Goal: Task Accomplishment & Management: Use online tool/utility

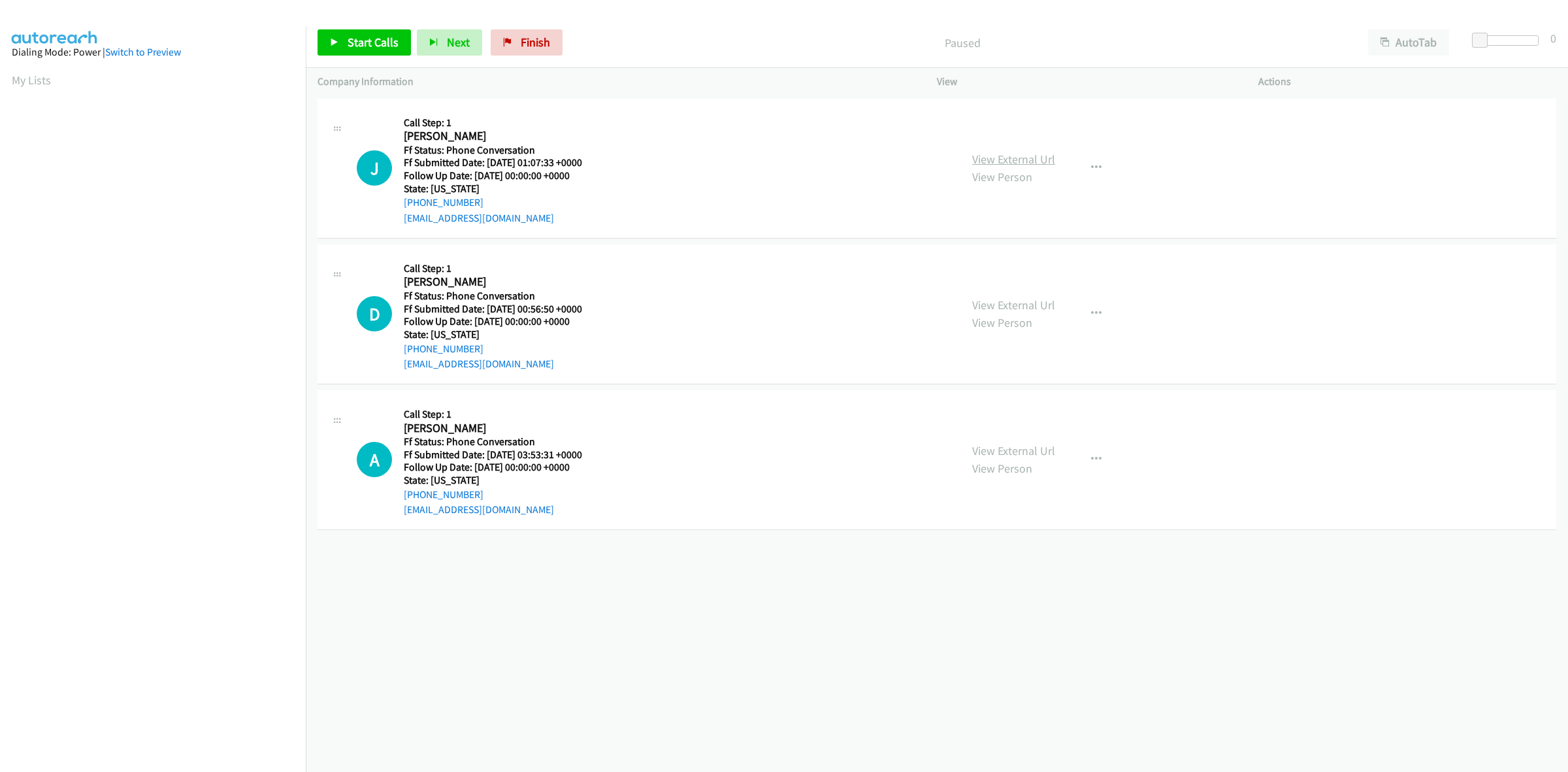
click at [1021, 157] on link "View External Url" at bounding box center [1013, 159] width 83 height 15
click at [1026, 308] on link "View External Url" at bounding box center [1013, 305] width 83 height 15
click at [1034, 452] on link "View External Url" at bounding box center [1013, 450] width 83 height 15
click at [1081, 164] on button "button" at bounding box center [1096, 168] width 36 height 26
click at [994, 276] on link "Add to do not call list" at bounding box center [1026, 279] width 174 height 26
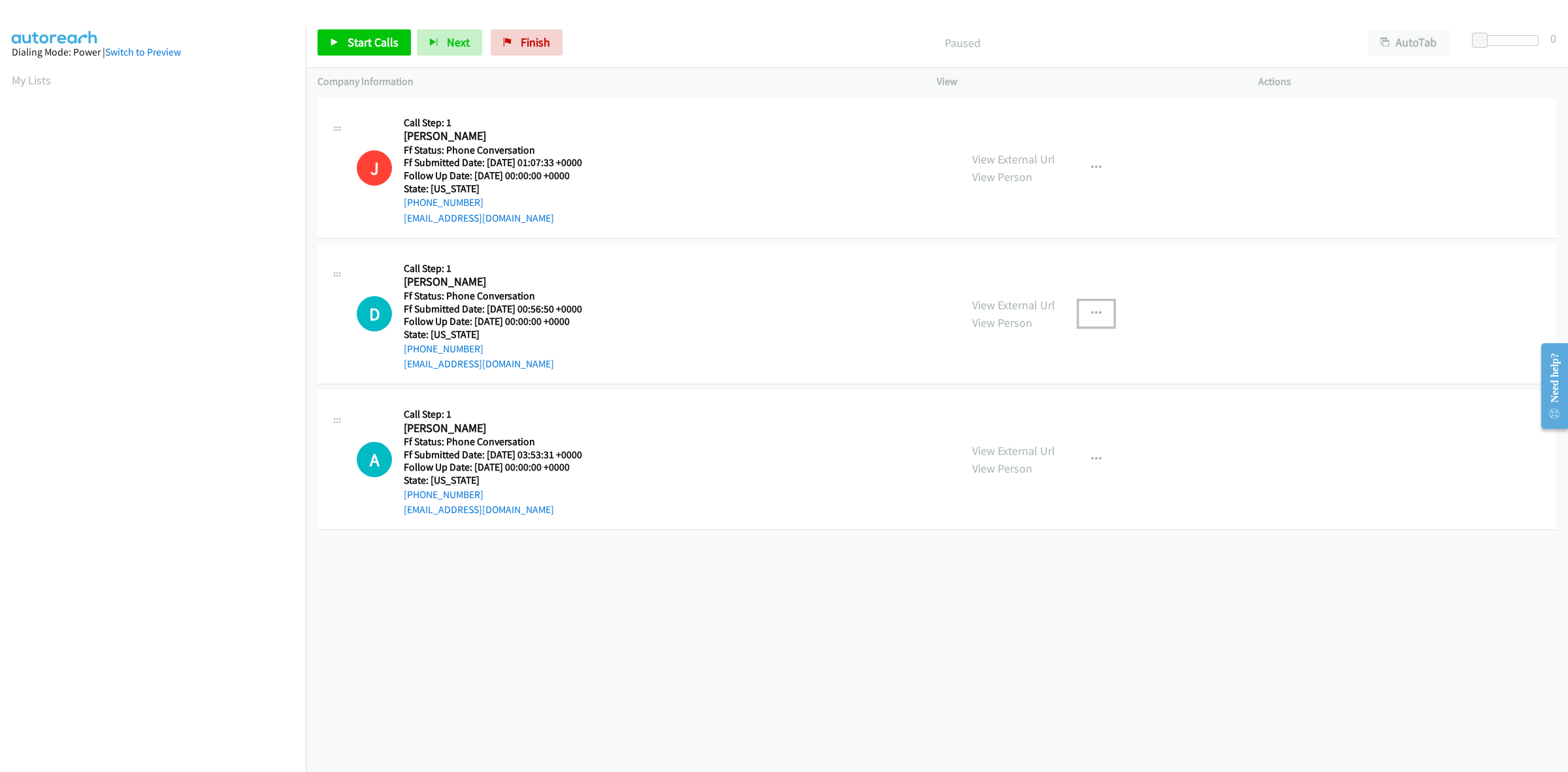
click at [1095, 305] on button "button" at bounding box center [1096, 313] width 36 height 26
click at [996, 423] on link "Add to do not call list" at bounding box center [1026, 425] width 174 height 26
click at [1096, 452] on button "button" at bounding box center [1096, 459] width 36 height 26
click at [998, 575] on link "Add to do not call list" at bounding box center [1026, 571] width 174 height 26
click at [537, 37] on span "Finish" at bounding box center [535, 42] width 29 height 15
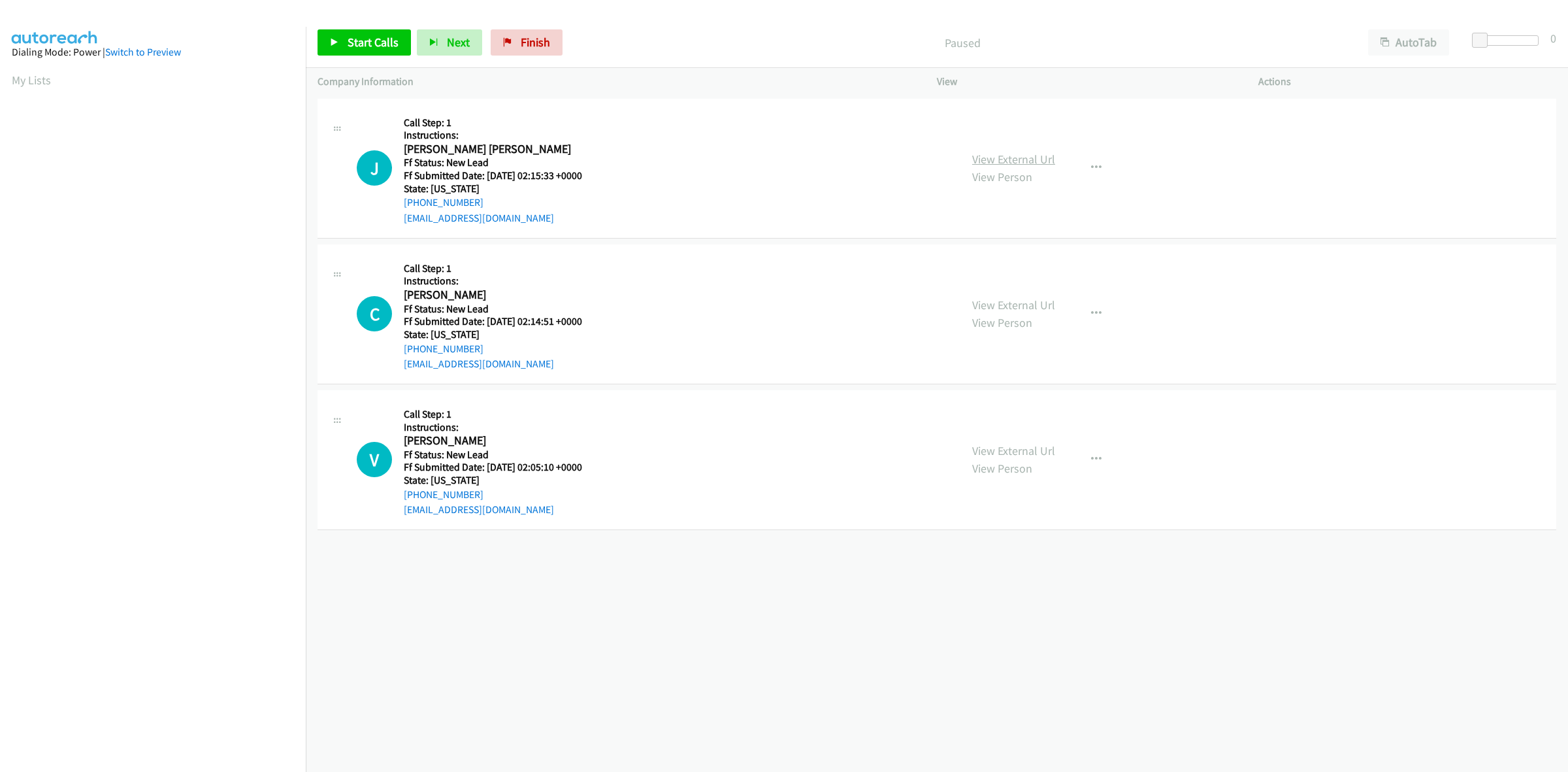
click at [1011, 153] on link "View External Url" at bounding box center [1013, 159] width 83 height 15
click at [1024, 308] on link "View External Url" at bounding box center [1013, 305] width 83 height 15
click at [1047, 452] on link "View External Url" at bounding box center [1013, 450] width 83 height 15
click at [746, 23] on div "Start Calls Pause Next Finish Paused AutoTab AutoTab 0" at bounding box center [937, 43] width 1262 height 51
click at [381, 46] on span "Start Calls" at bounding box center [373, 42] width 51 height 15
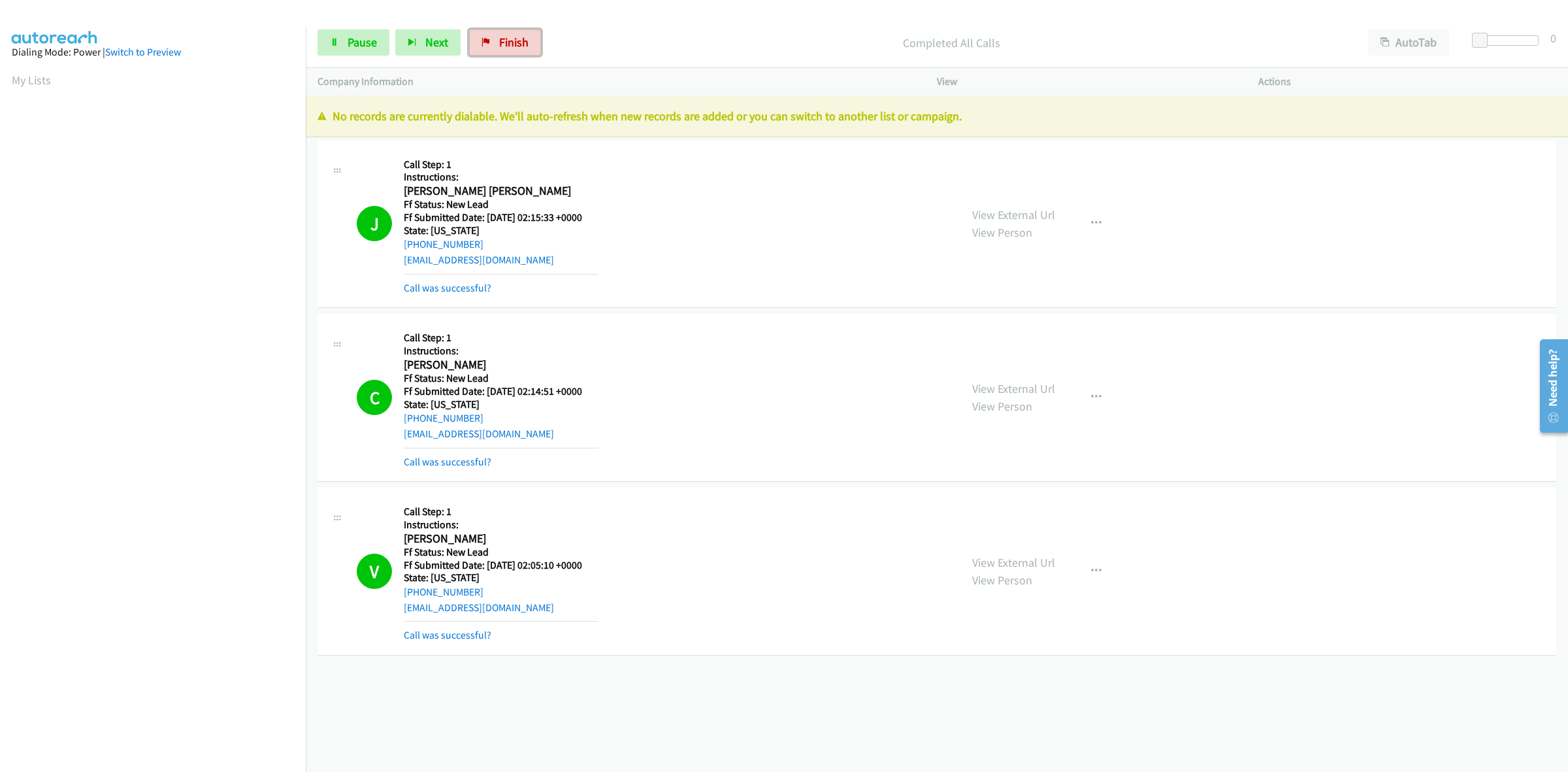
drag, startPoint x: 508, startPoint y: 36, endPoint x: 844, endPoint y: 76, distance: 338.4
click at [508, 36] on span "Finish" at bounding box center [513, 42] width 29 height 15
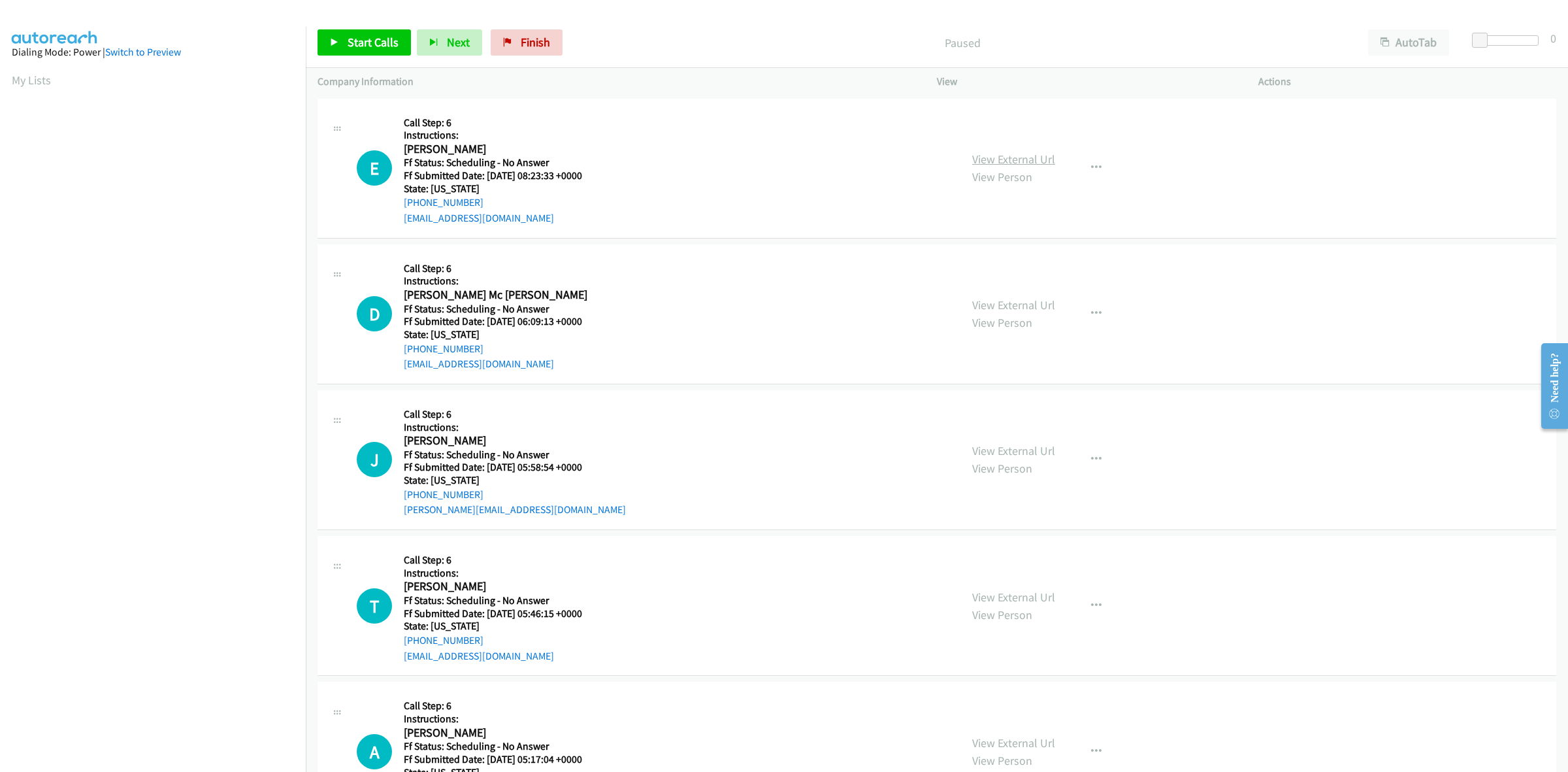
click at [1002, 159] on link "View External Url" at bounding box center [1013, 159] width 83 height 15
click at [1007, 308] on link "View External Url" at bounding box center [1013, 305] width 83 height 15
click at [1014, 448] on link "View External Url" at bounding box center [1013, 450] width 83 height 15
click at [1020, 592] on link "View External Url" at bounding box center [1013, 596] width 83 height 15
click at [1037, 740] on link "View External Url" at bounding box center [1013, 742] width 83 height 15
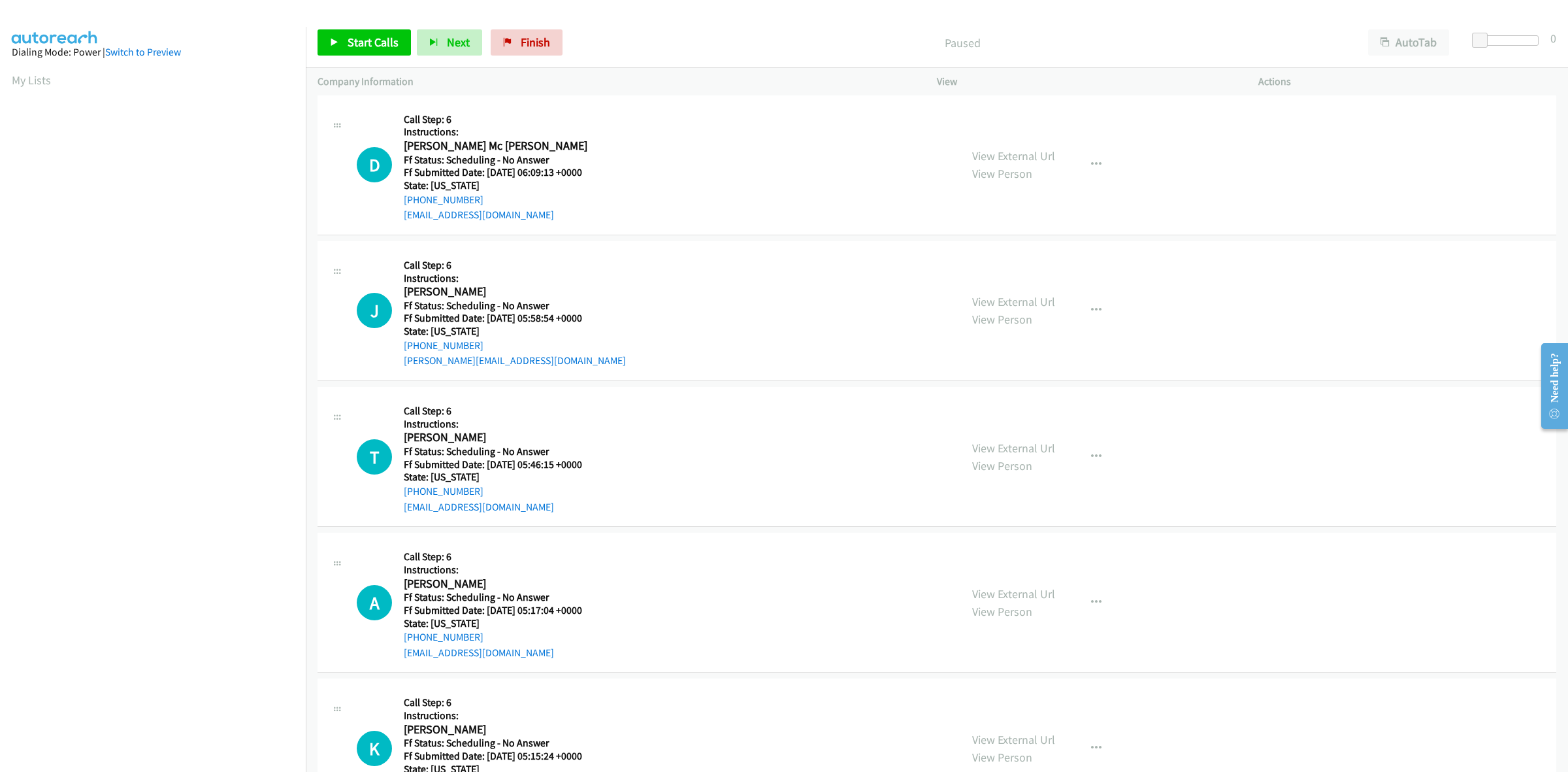
scroll to position [245, 0]
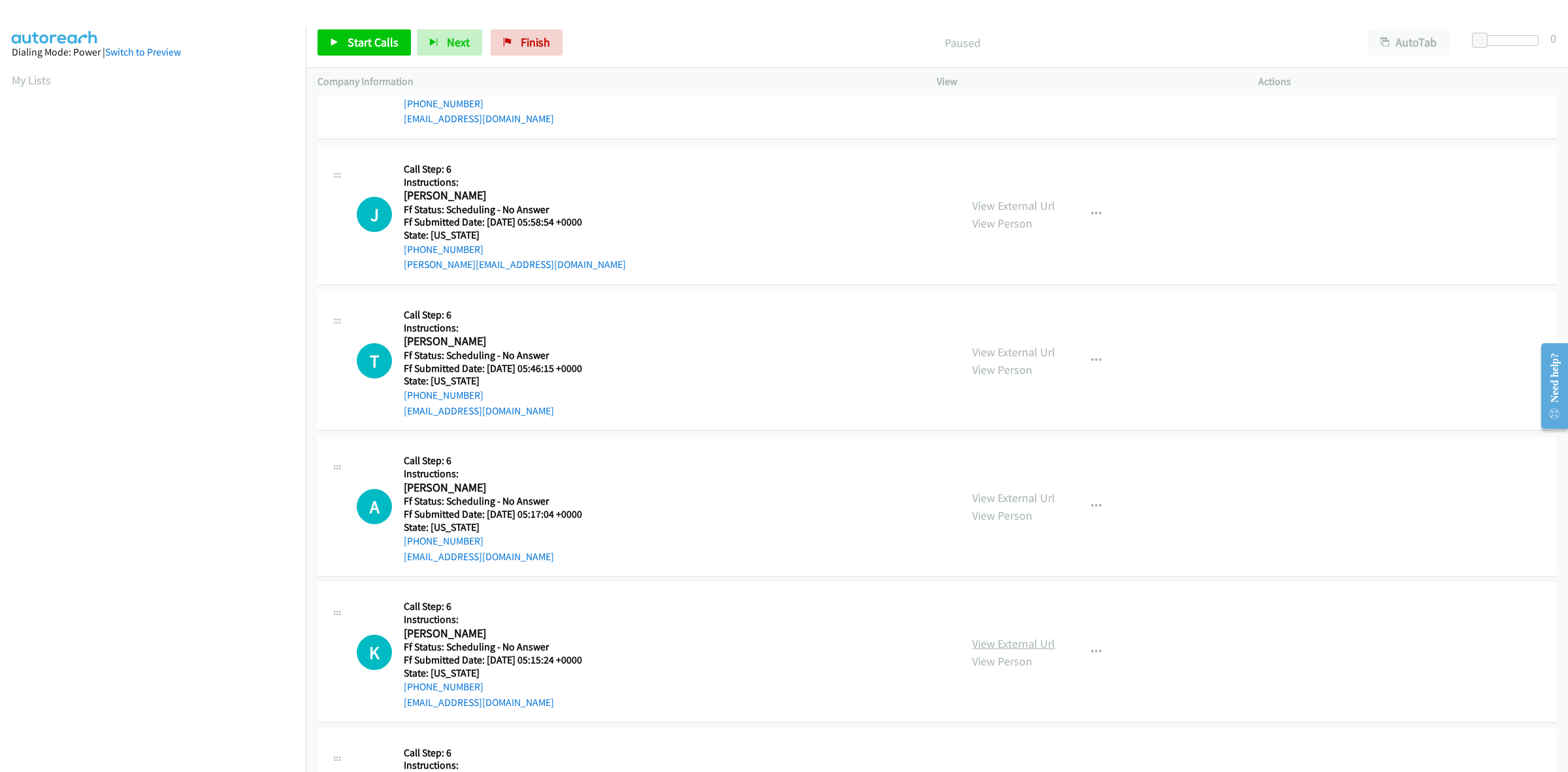
click at [1030, 642] on link "View External Url" at bounding box center [1013, 643] width 83 height 15
click at [374, 34] on link "Start Calls" at bounding box center [365, 42] width 93 height 26
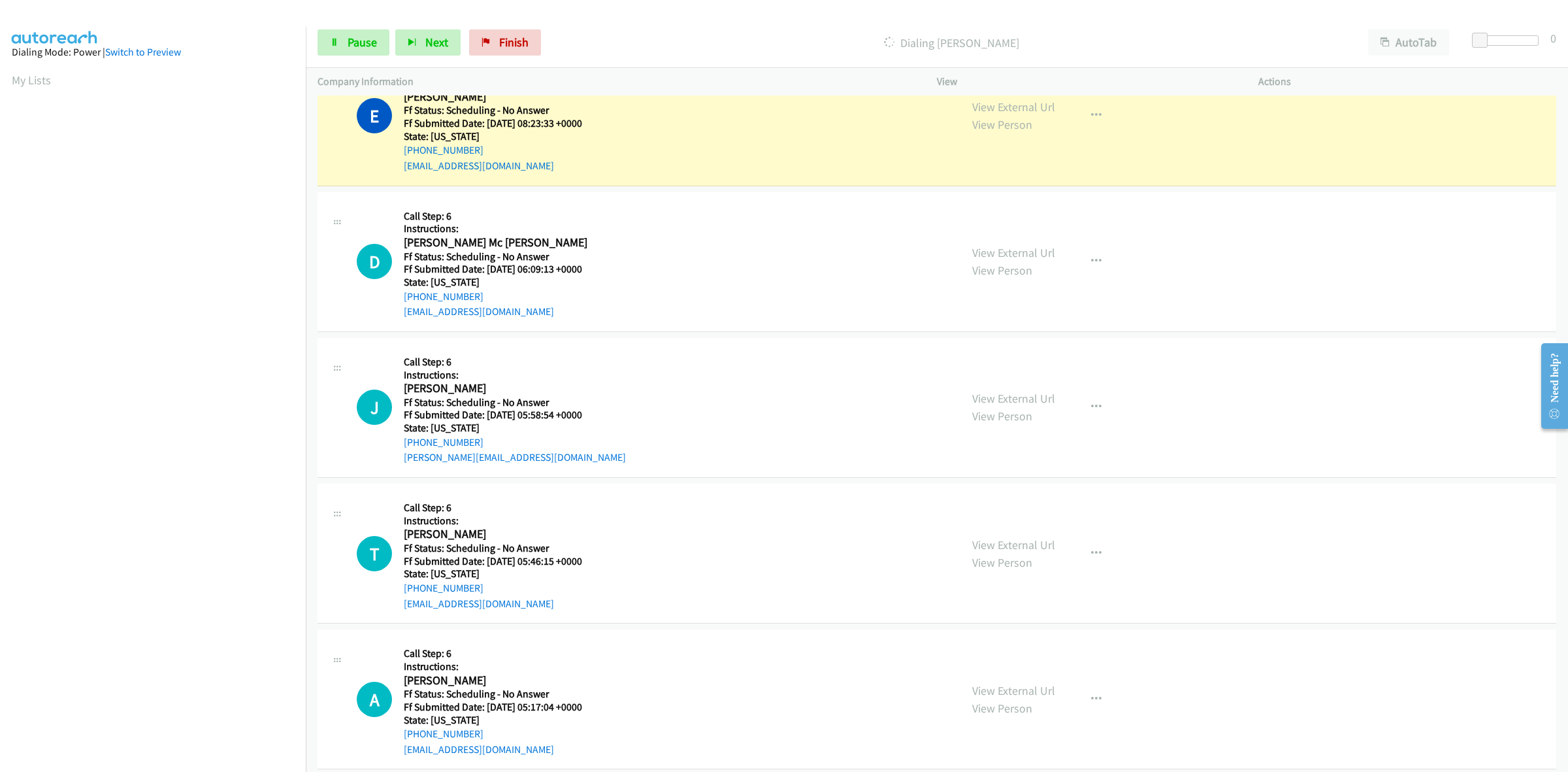
scroll to position [0, 0]
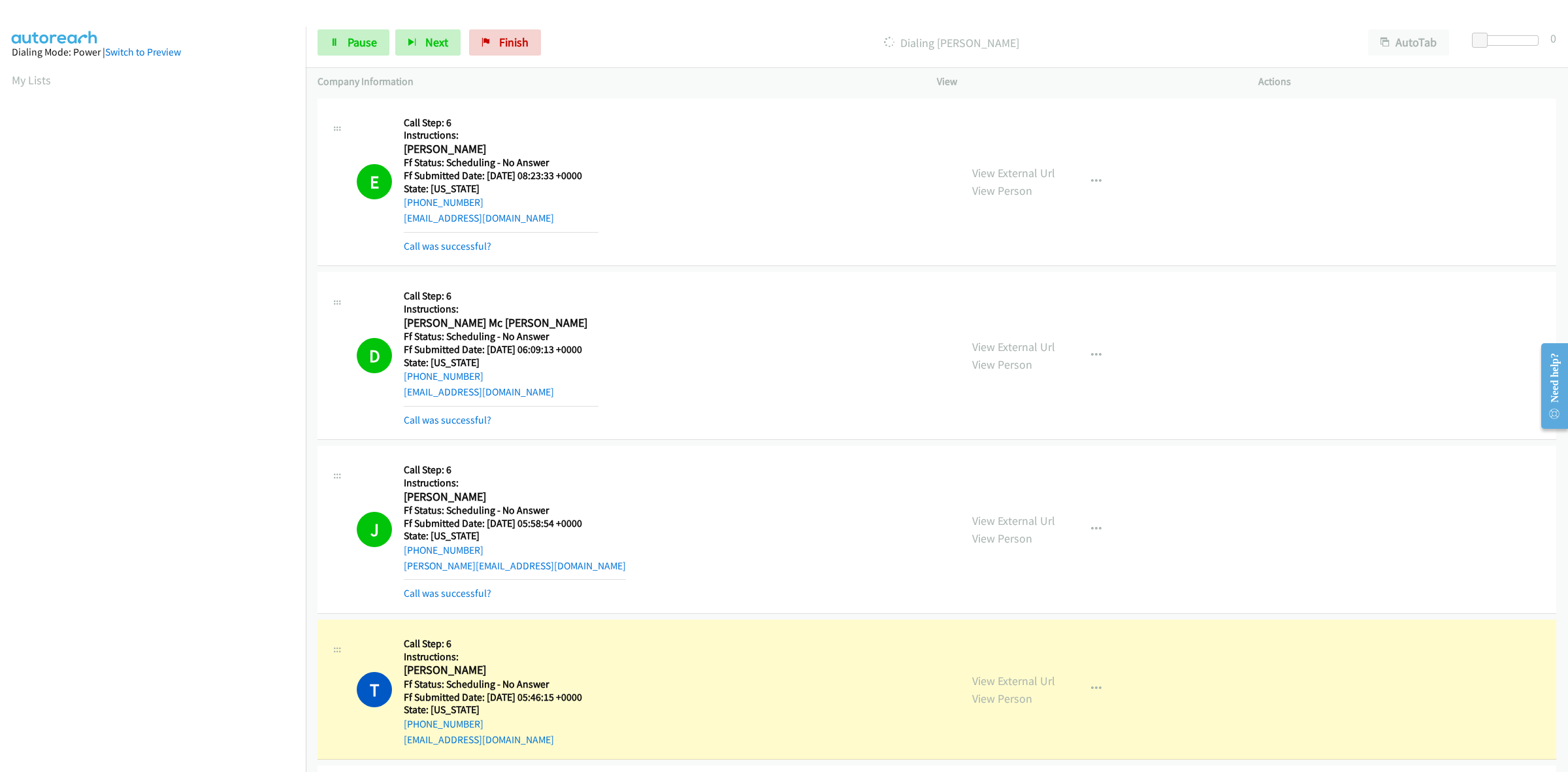
click at [158, 721] on iframe at bounding box center [159, 411] width 294 height 621
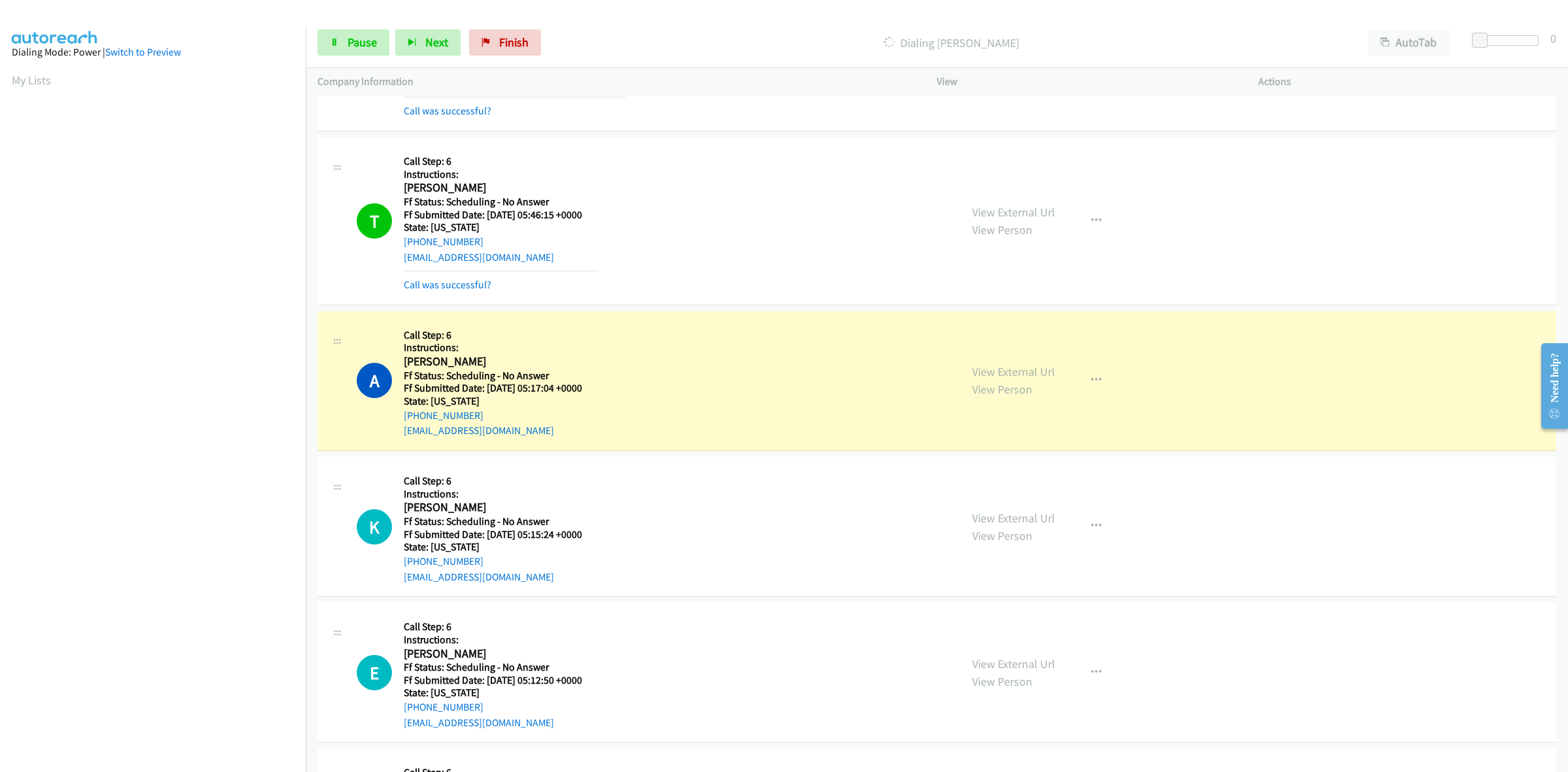
scroll to position [572, 0]
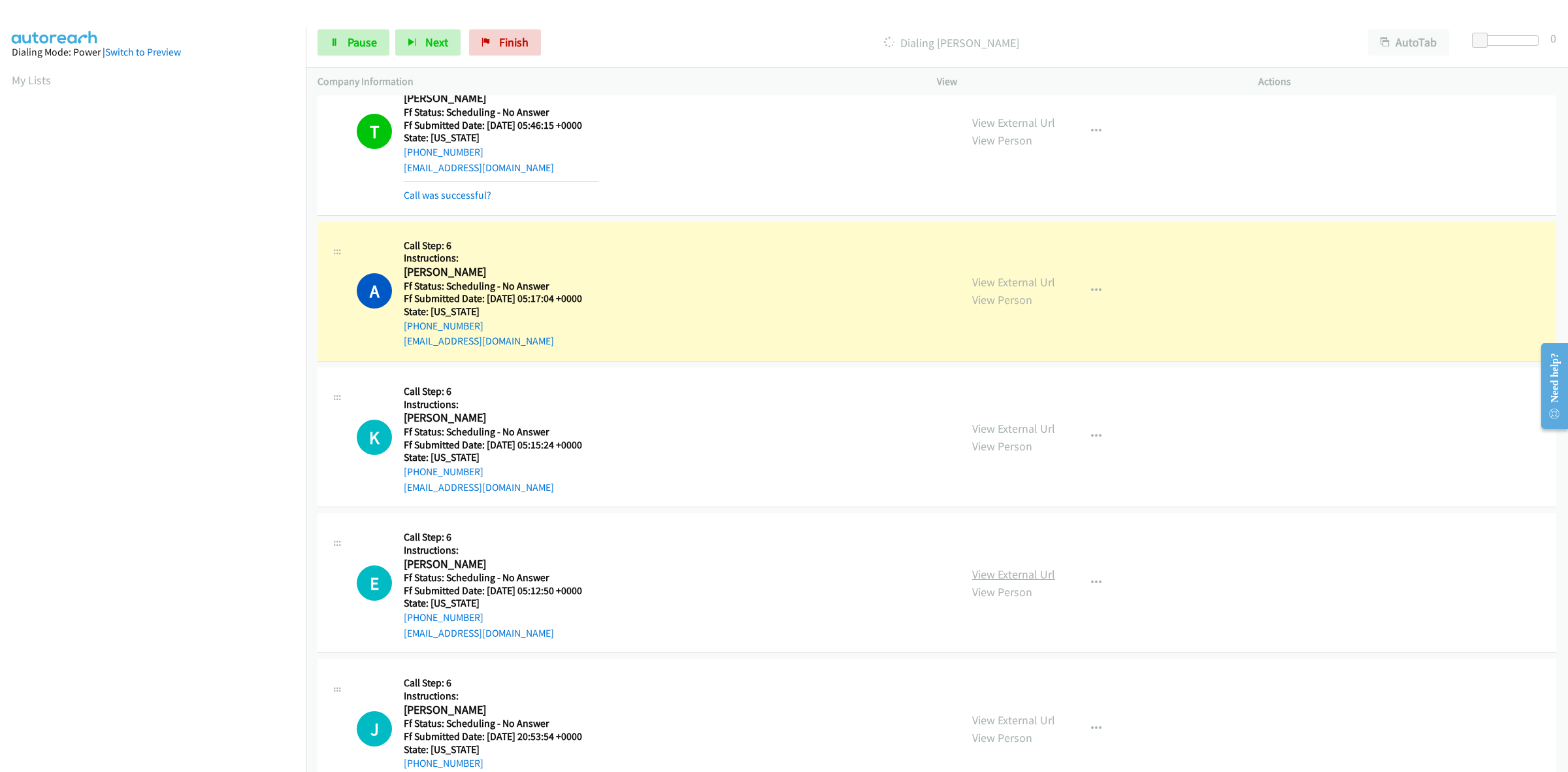
click at [1033, 576] on link "View External Url" at bounding box center [1013, 573] width 83 height 15
click at [990, 713] on link "View External Url" at bounding box center [1013, 720] width 83 height 15
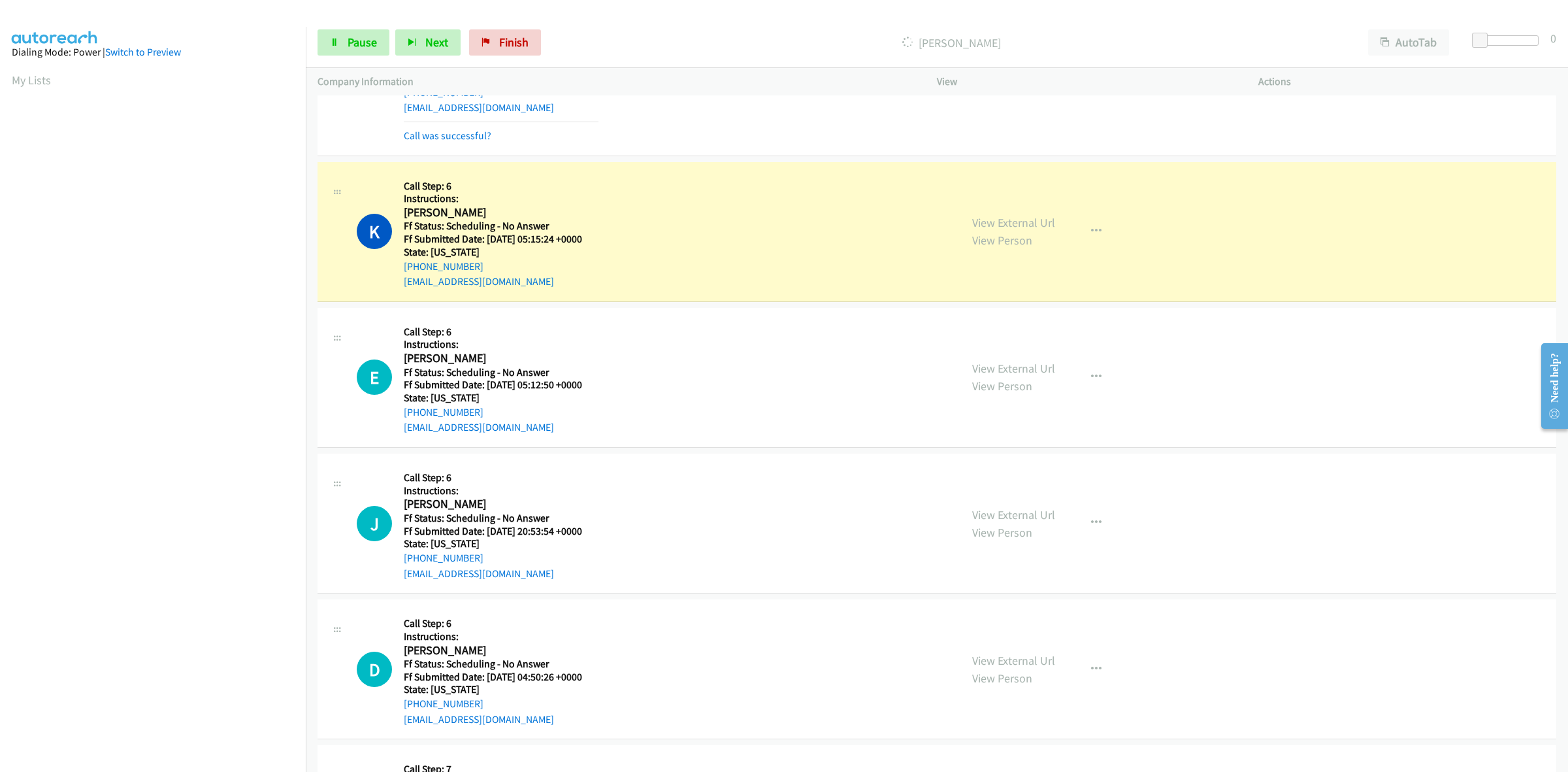
scroll to position [817, 0]
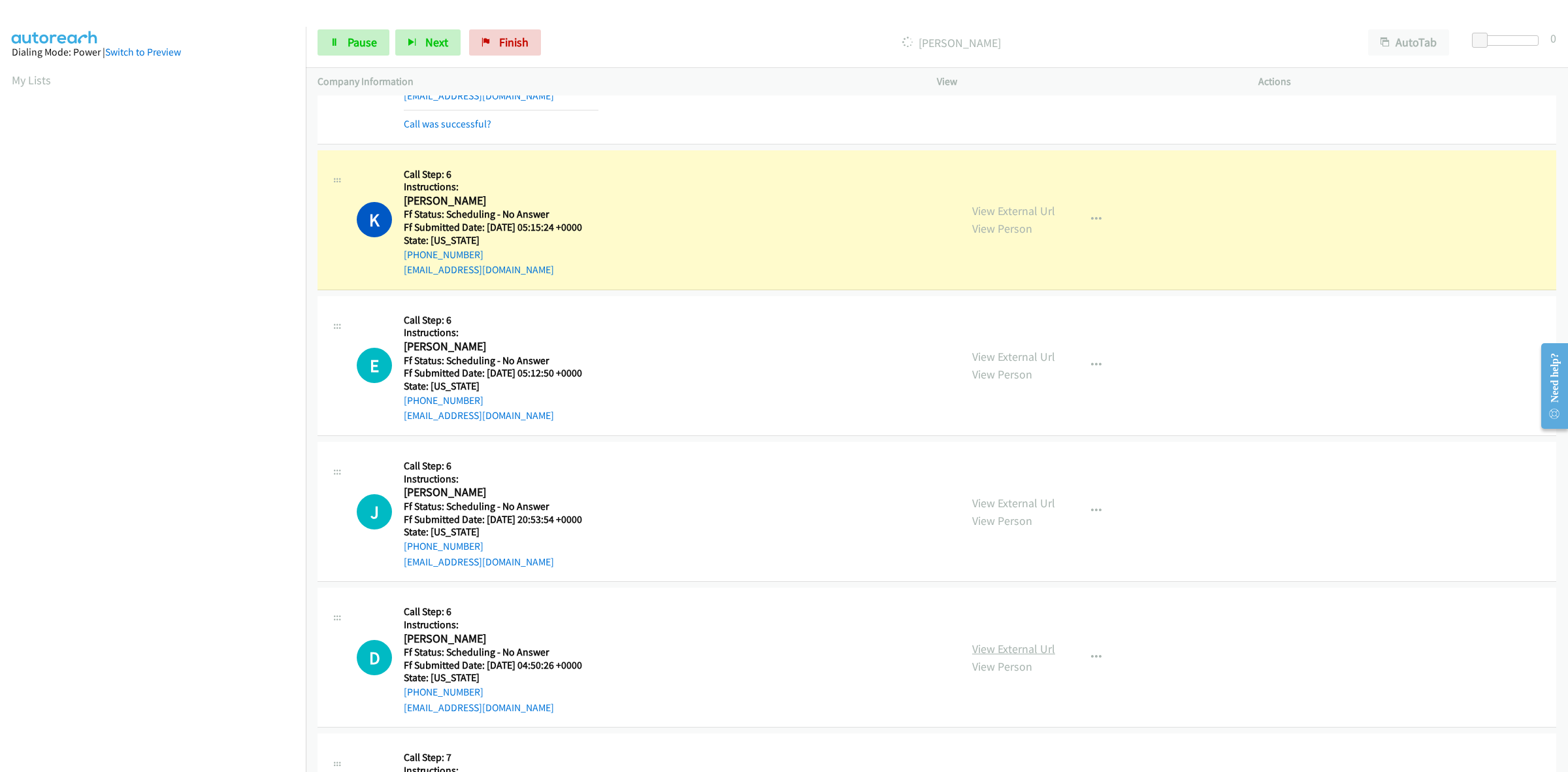
click at [1003, 650] on link "View External Url" at bounding box center [1013, 649] width 83 height 15
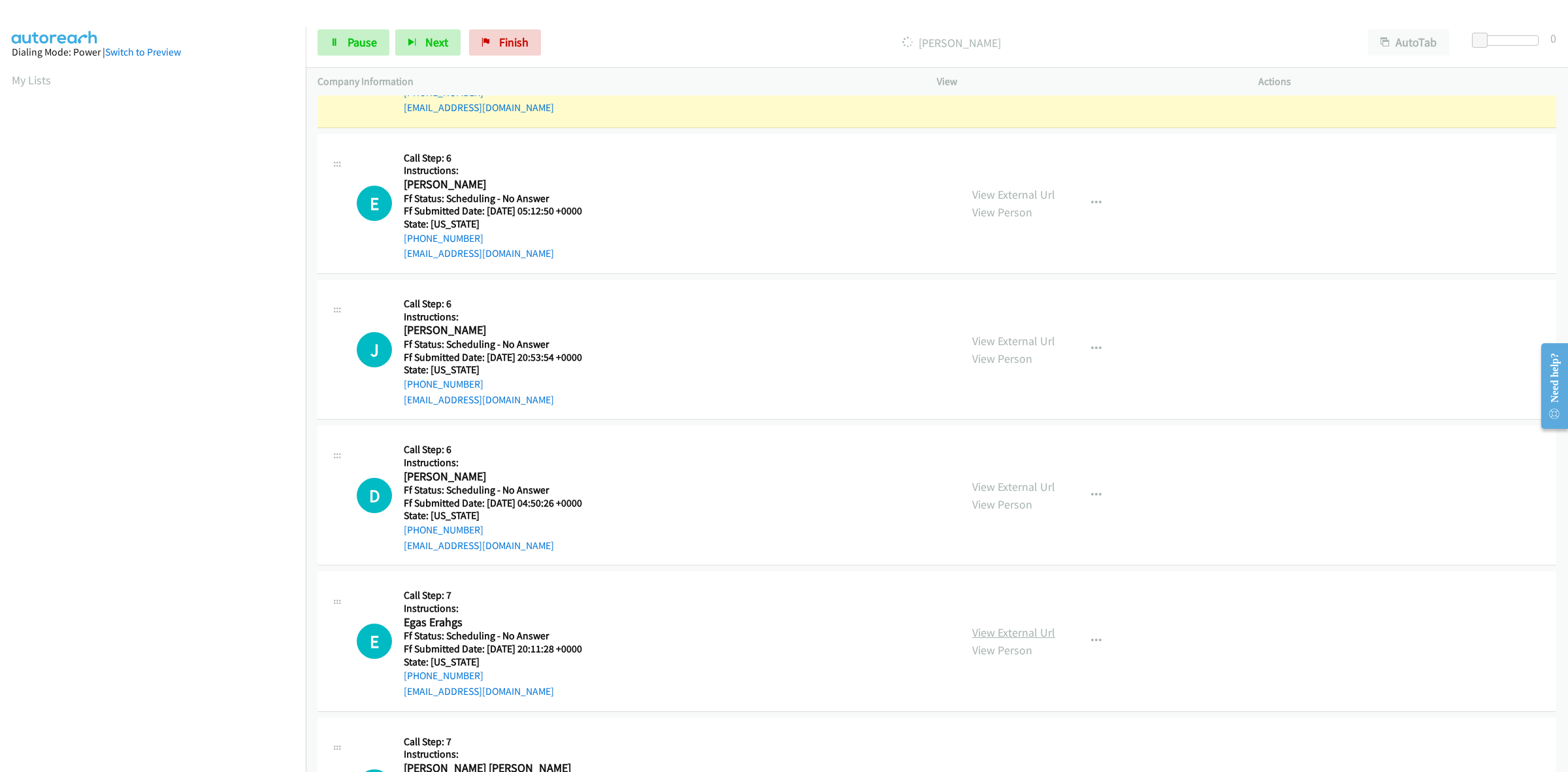
click at [1027, 633] on link "View External Url" at bounding box center [1013, 632] width 83 height 15
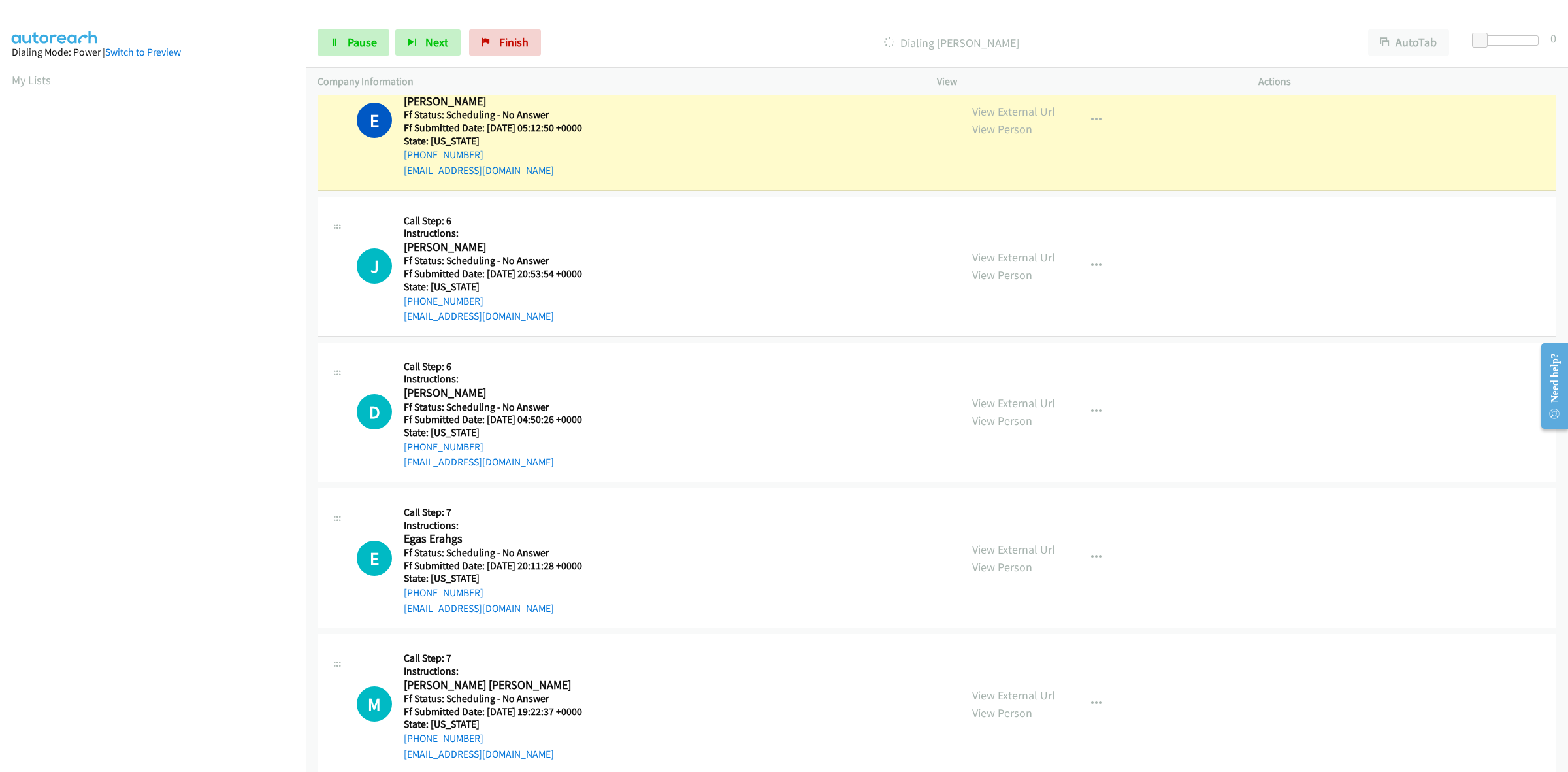
scroll to position [1061, 0]
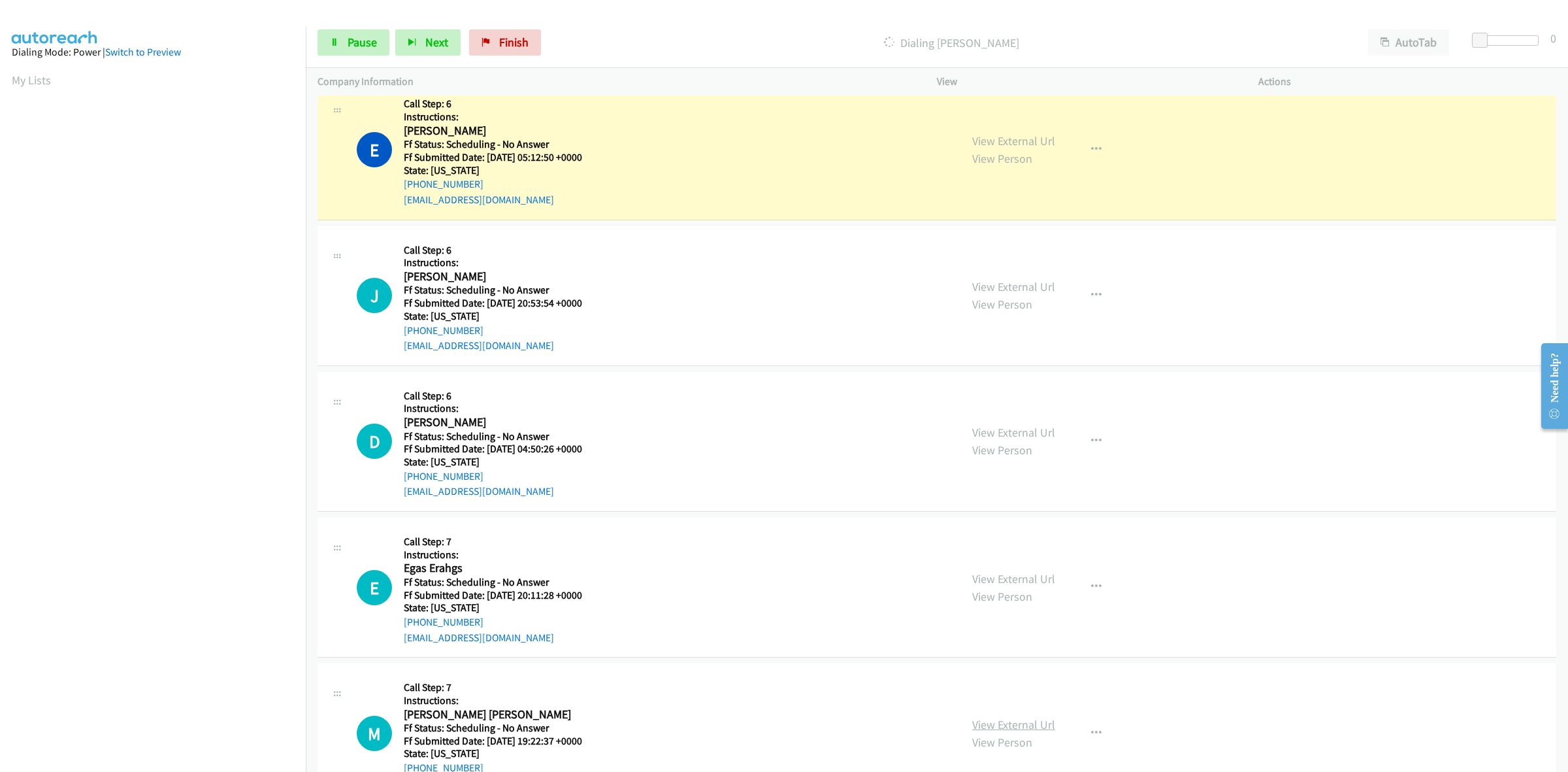
click at [1033, 720] on link "View External Url" at bounding box center [1013, 724] width 83 height 15
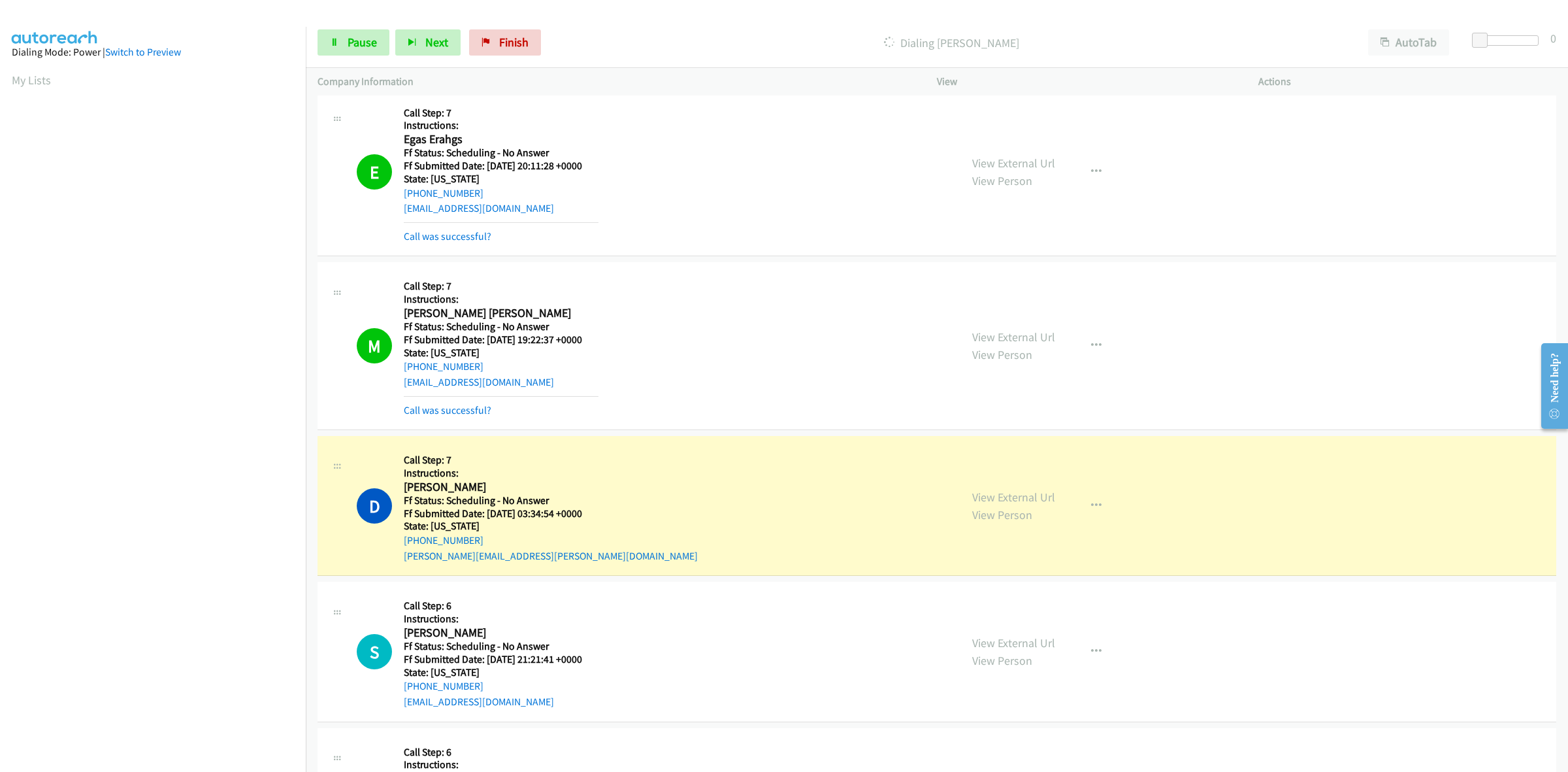
scroll to position [1714, 0]
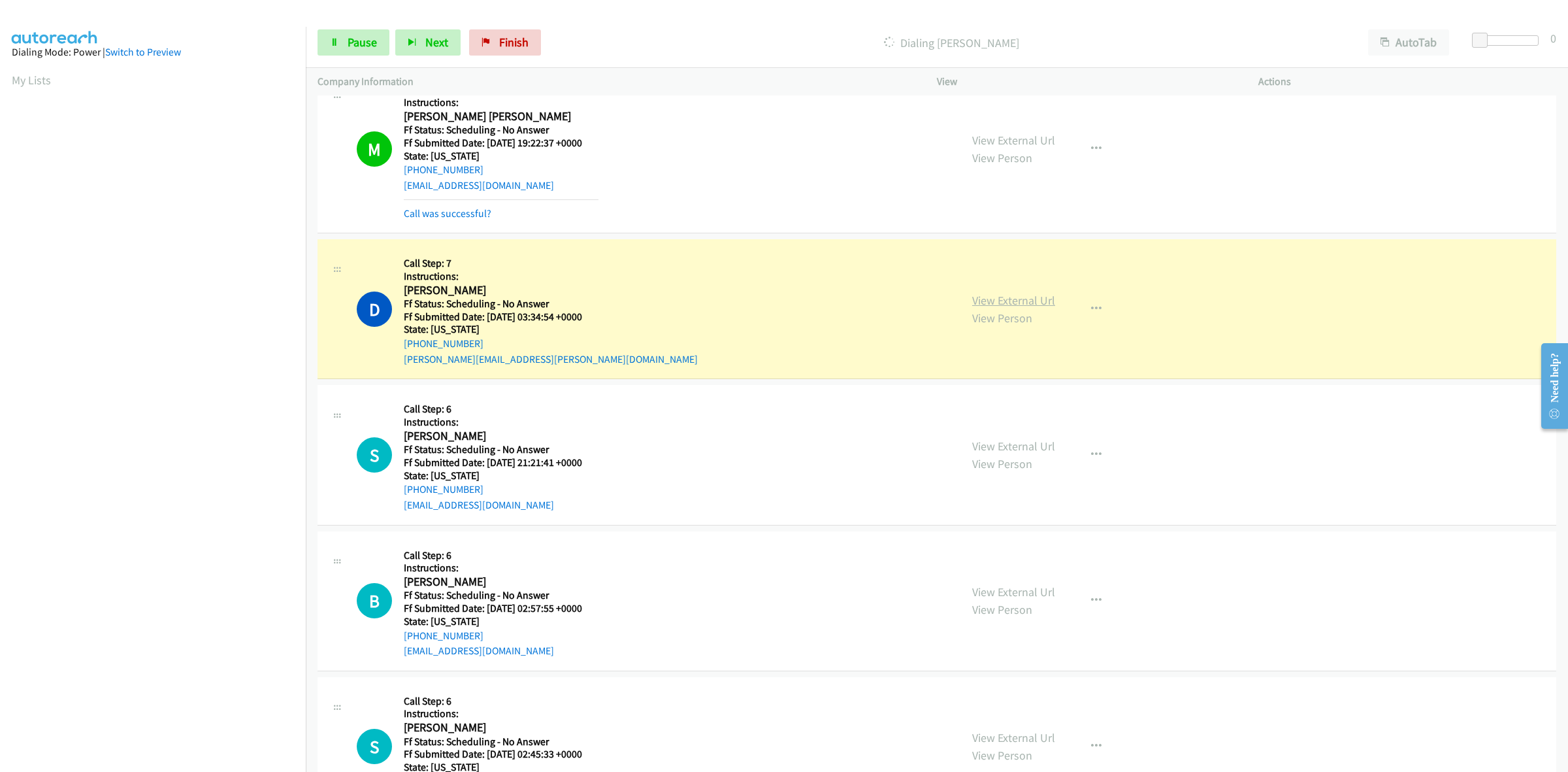
click at [1006, 299] on link "View External Url" at bounding box center [1013, 300] width 83 height 15
click at [1036, 443] on link "View External Url" at bounding box center [1013, 445] width 83 height 15
click at [997, 589] on link "View External Url" at bounding box center [1013, 592] width 83 height 15
click at [998, 731] on link "View External Url" at bounding box center [1013, 737] width 83 height 15
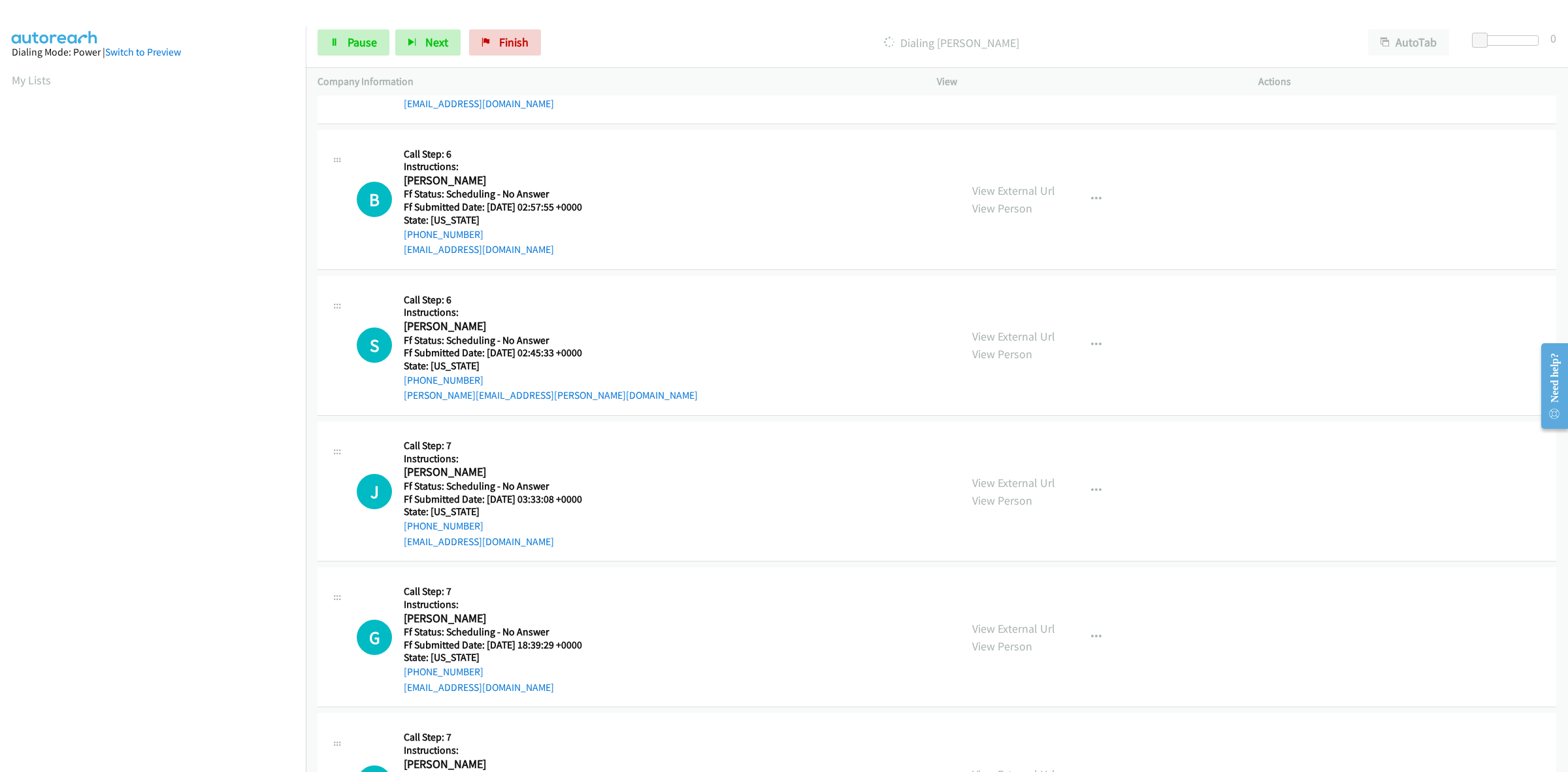
scroll to position [2123, 0]
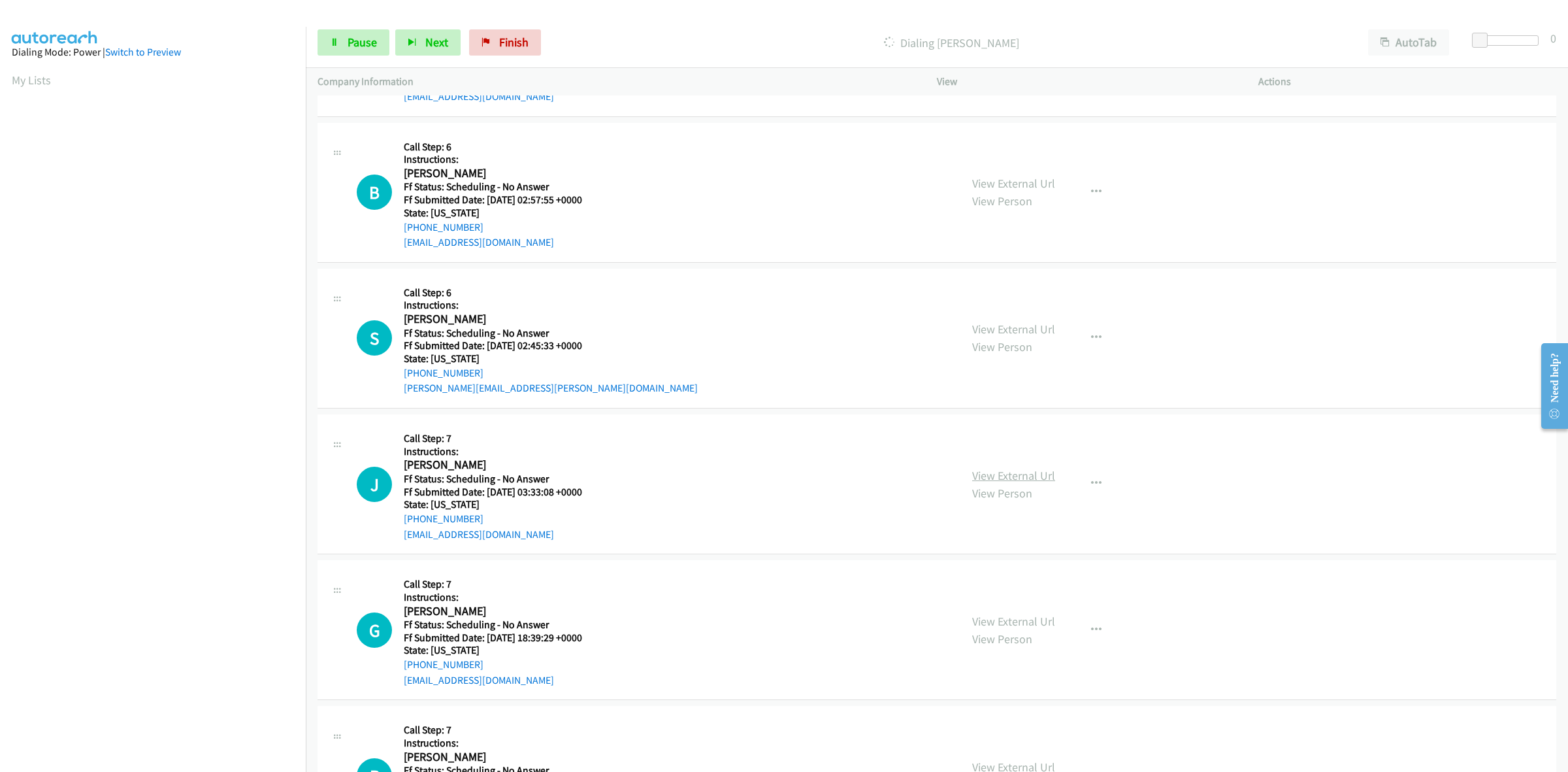
click at [1003, 472] on link "View External Url" at bounding box center [1013, 475] width 83 height 15
click at [1018, 627] on link "View External Url" at bounding box center [1013, 621] width 83 height 15
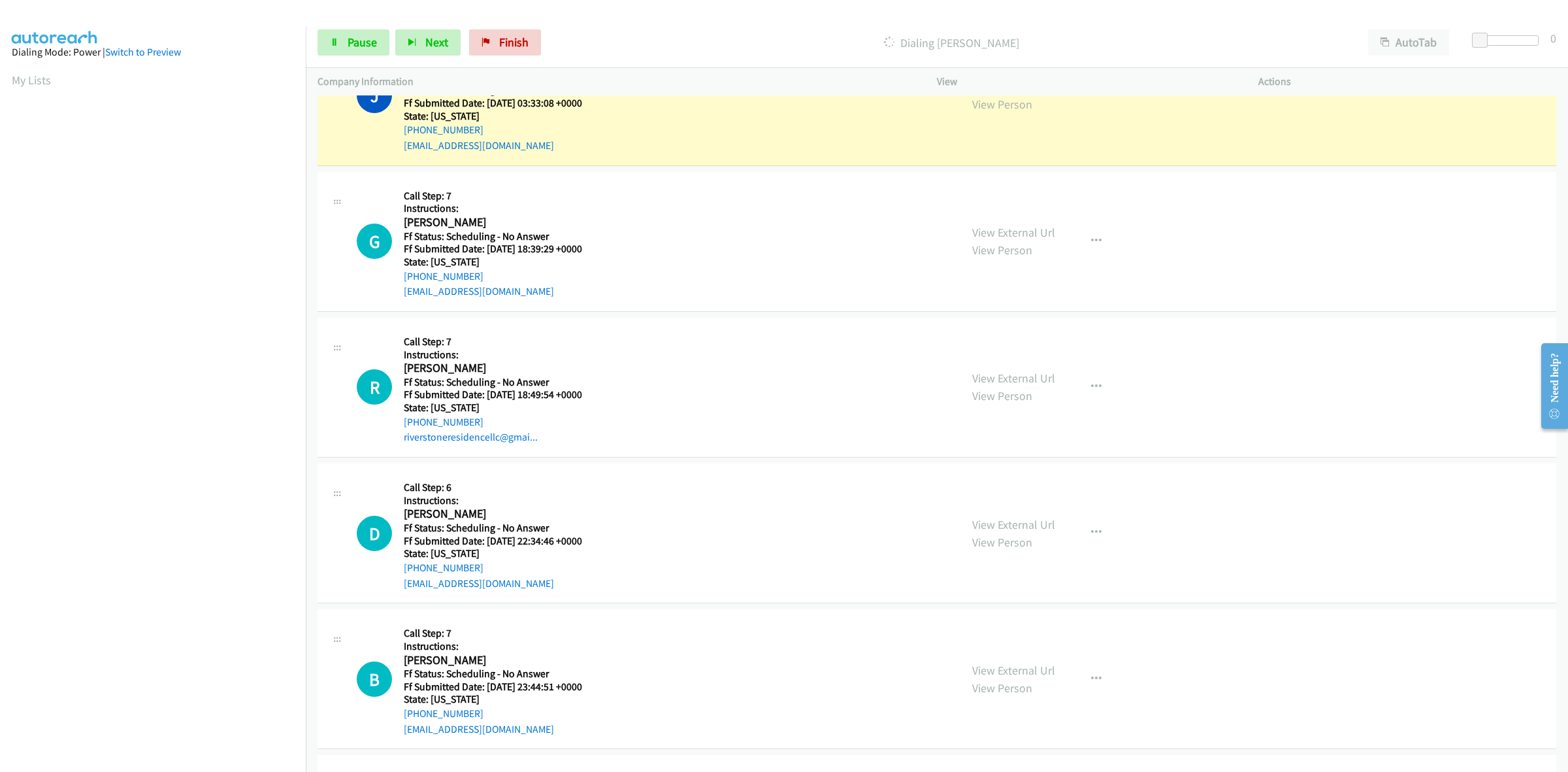
scroll to position [2613, 0]
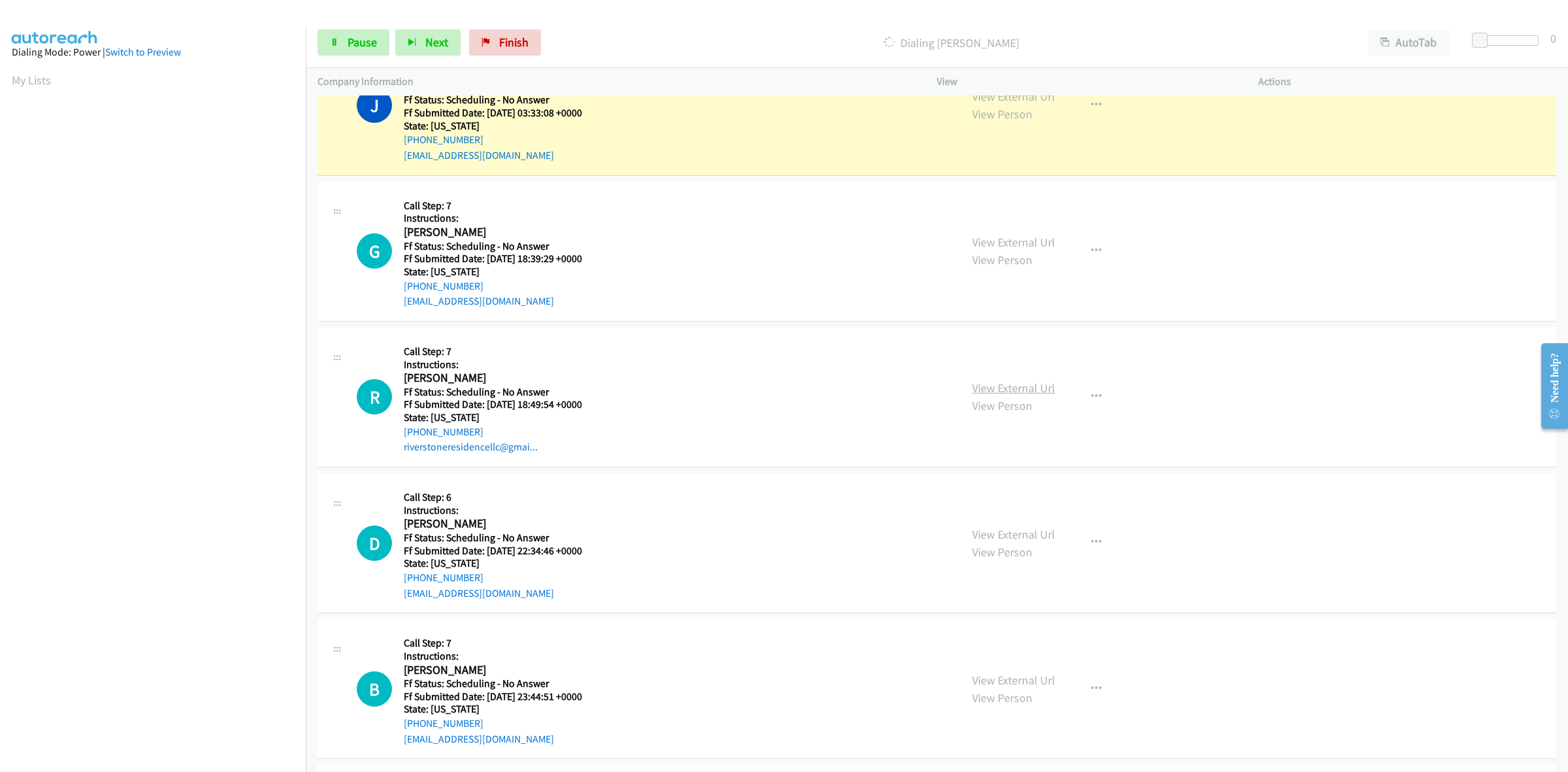
click at [1032, 385] on link "View External Url" at bounding box center [1013, 388] width 83 height 15
click at [1026, 535] on link "View External Url" at bounding box center [1013, 534] width 83 height 15
click at [1001, 684] on link "View External Url" at bounding box center [1013, 679] width 83 height 15
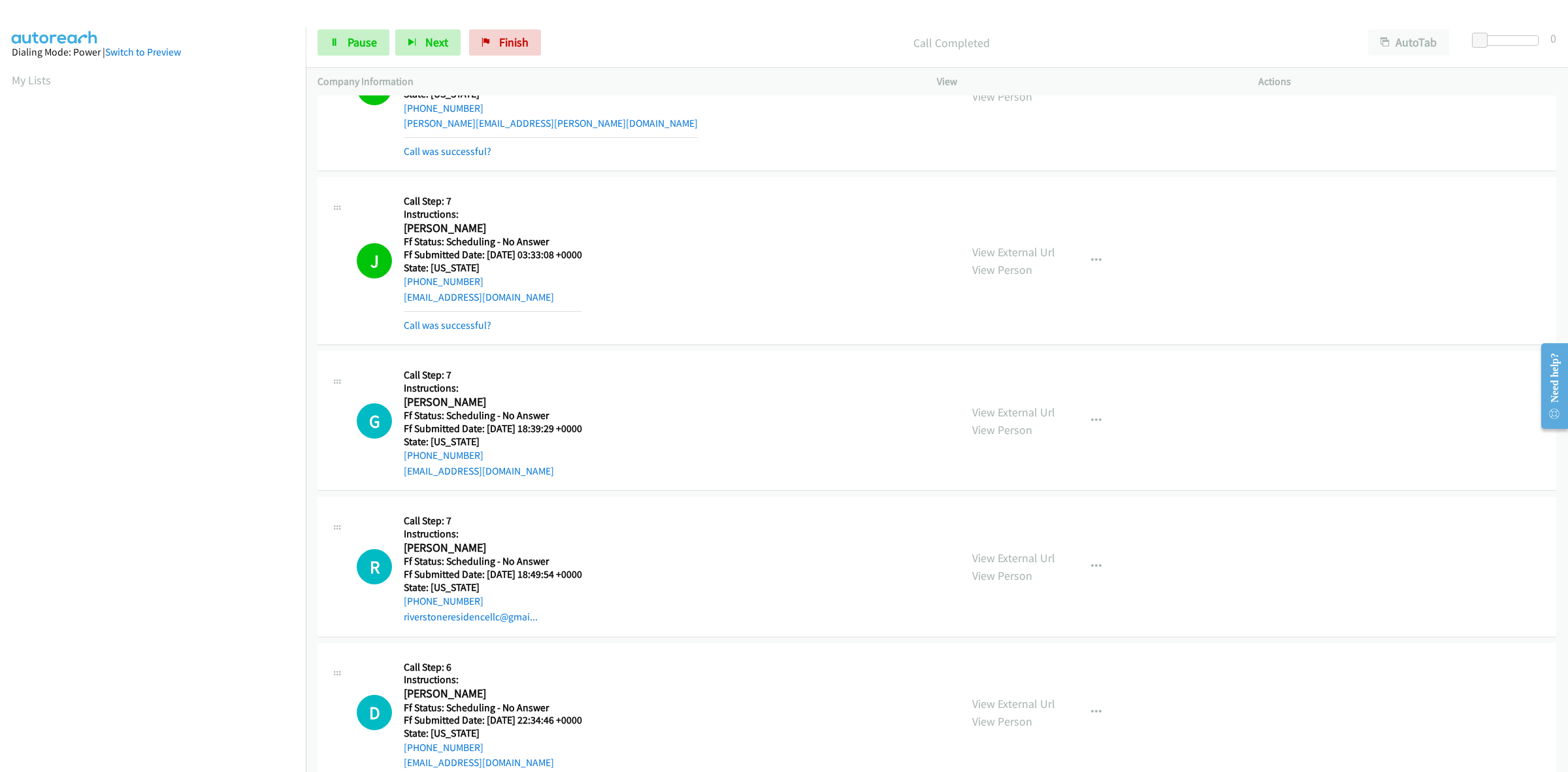
scroll to position [2464, 0]
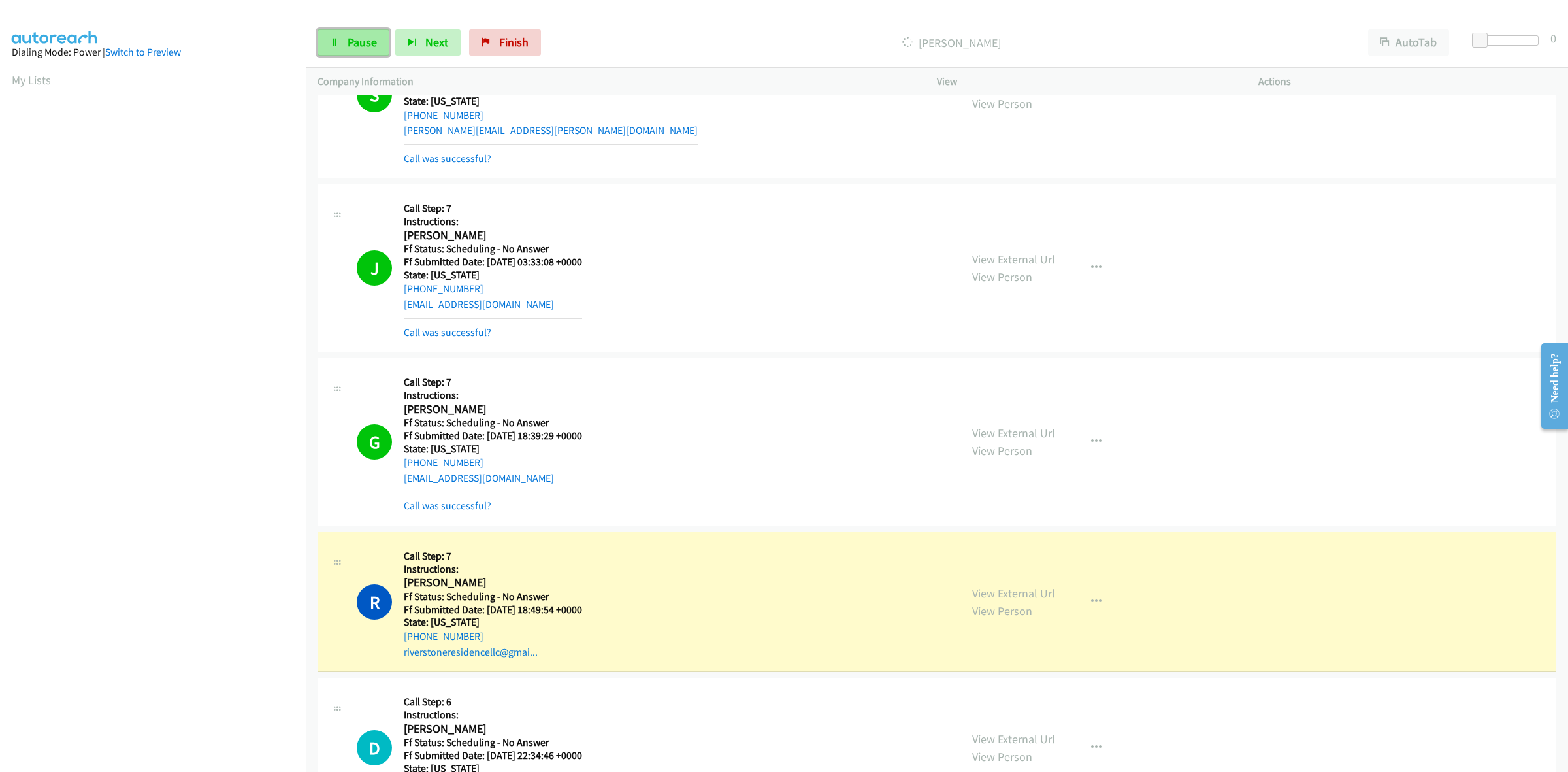
click at [368, 40] on span "Pause" at bounding box center [362, 42] width 29 height 15
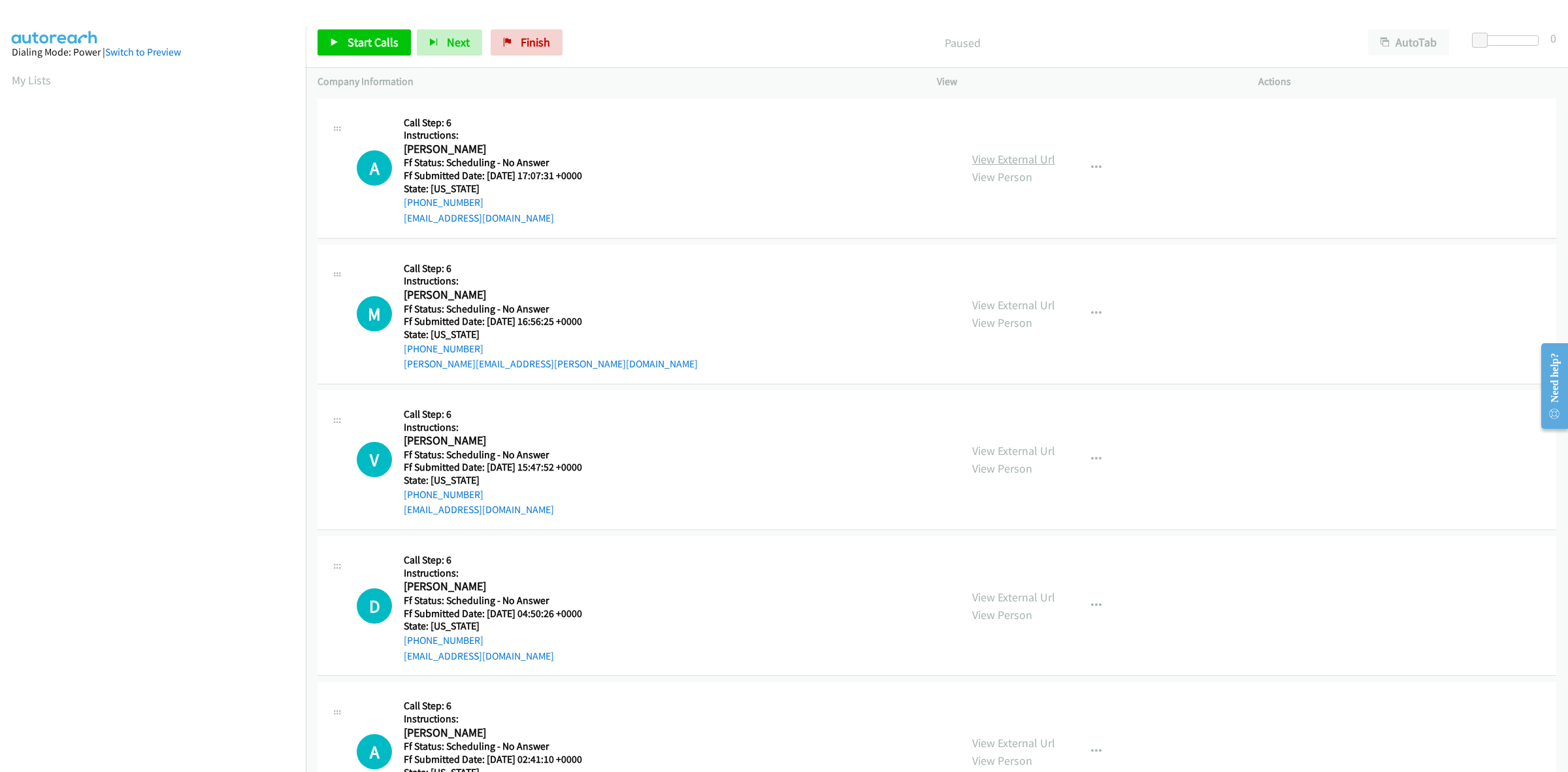
click at [1033, 157] on link "View External Url" at bounding box center [1013, 159] width 83 height 15
click at [1039, 302] on link "View External Url" at bounding box center [1013, 305] width 83 height 15
click at [1024, 445] on link "View External Url" at bounding box center [1013, 450] width 83 height 15
click at [376, 44] on span "Start Calls" at bounding box center [373, 42] width 51 height 15
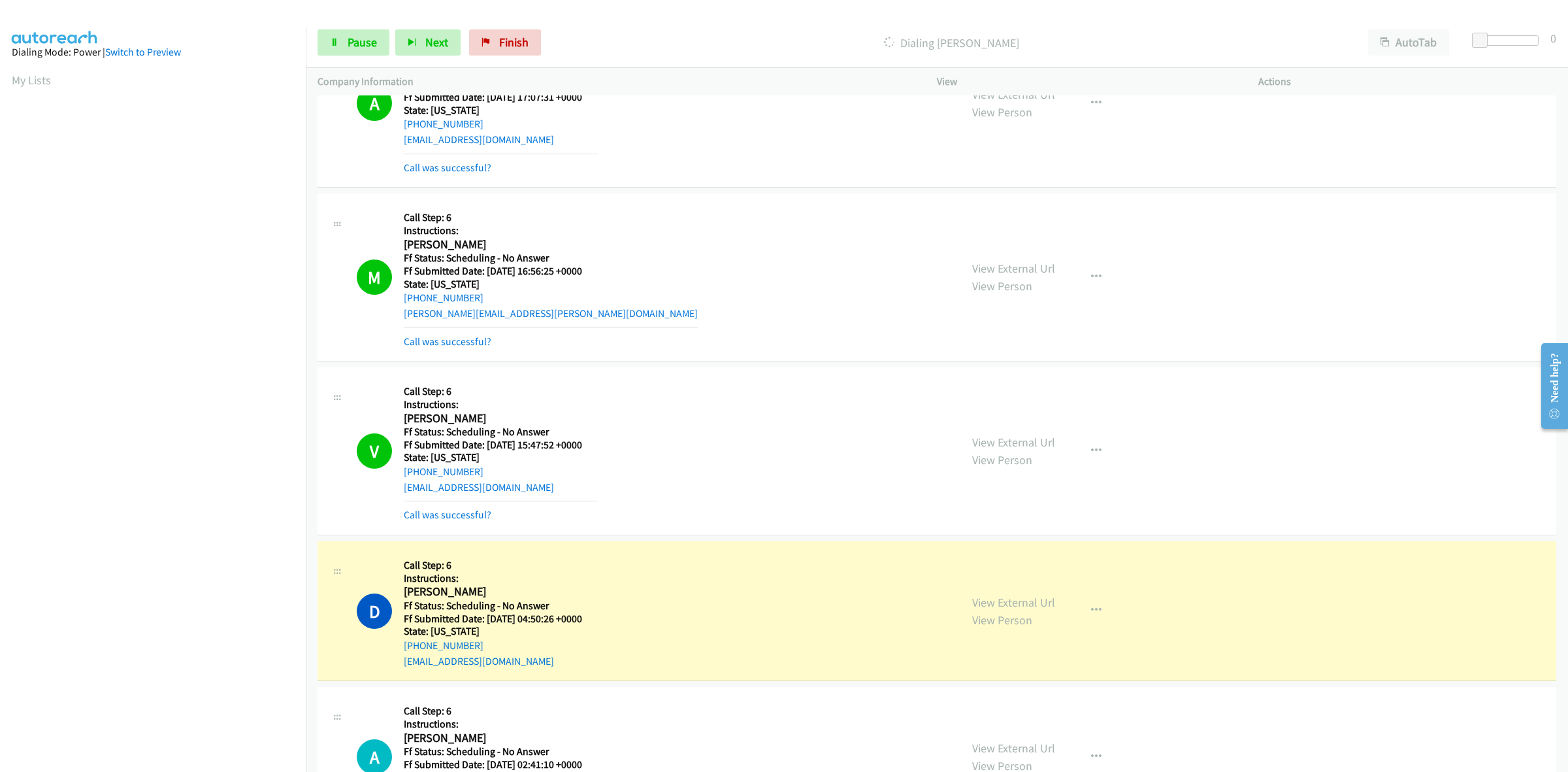
scroll to position [164, 0]
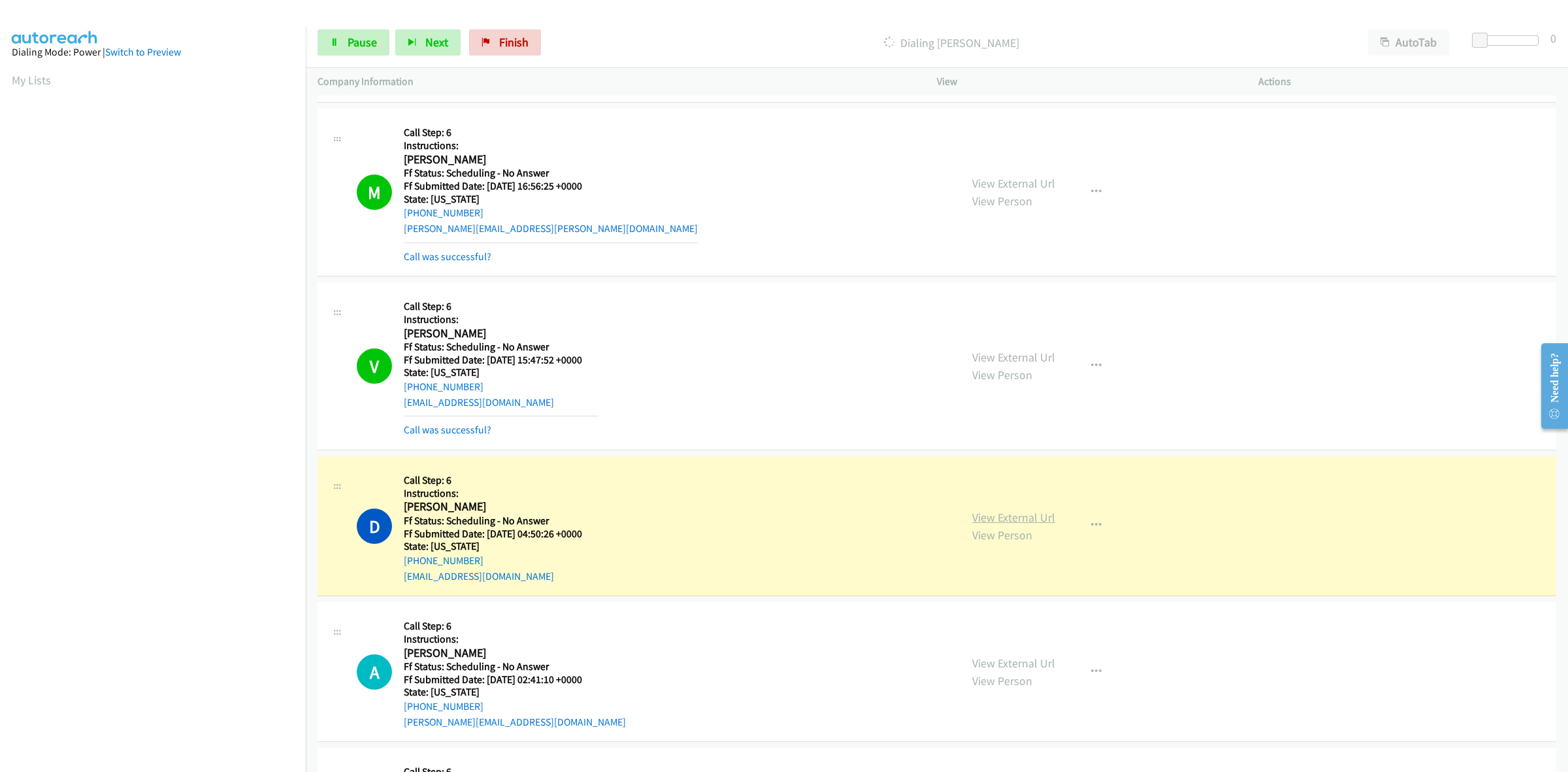
click at [1032, 524] on link "View External Url" at bounding box center [1013, 517] width 83 height 15
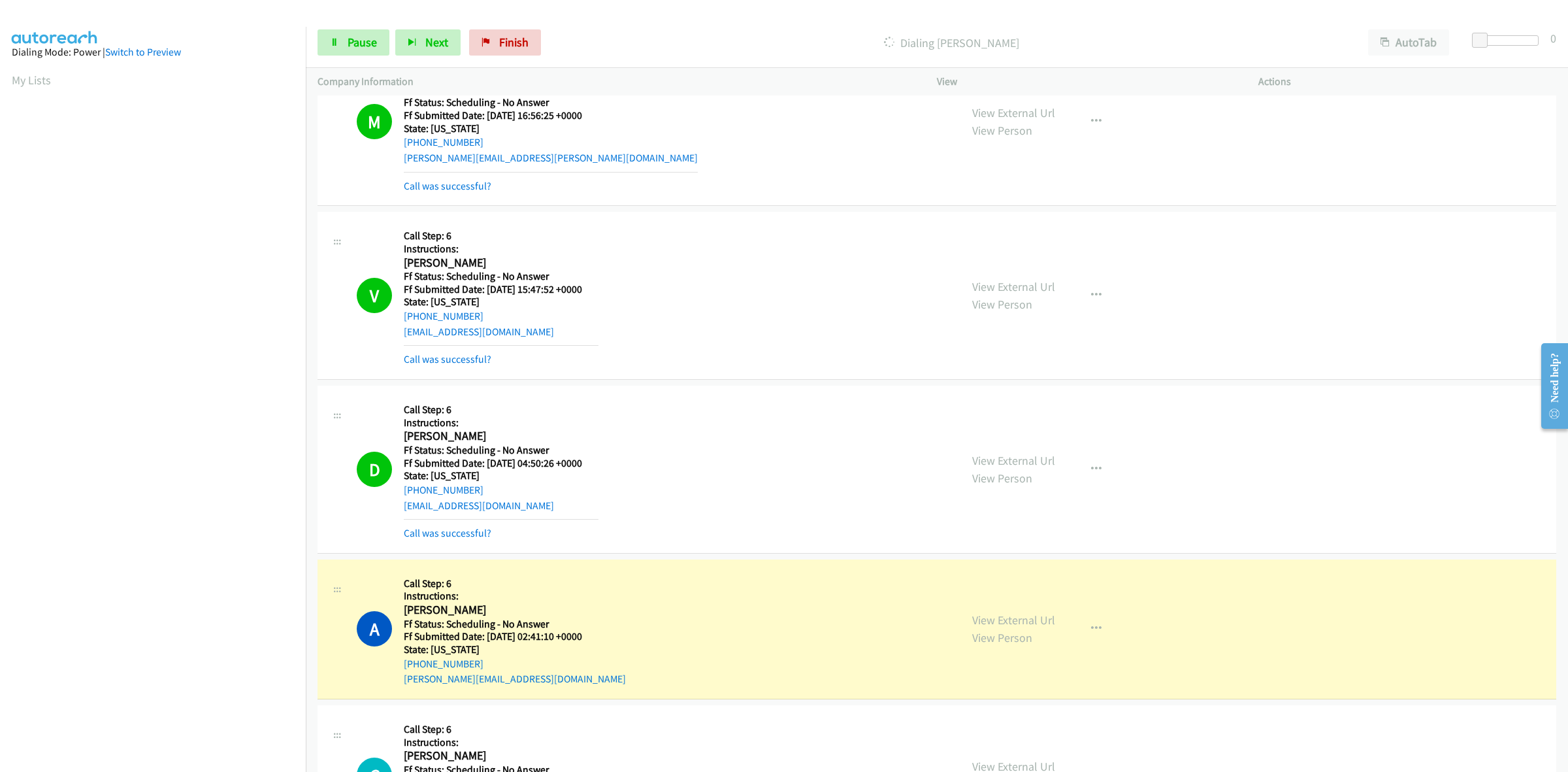
scroll to position [327, 0]
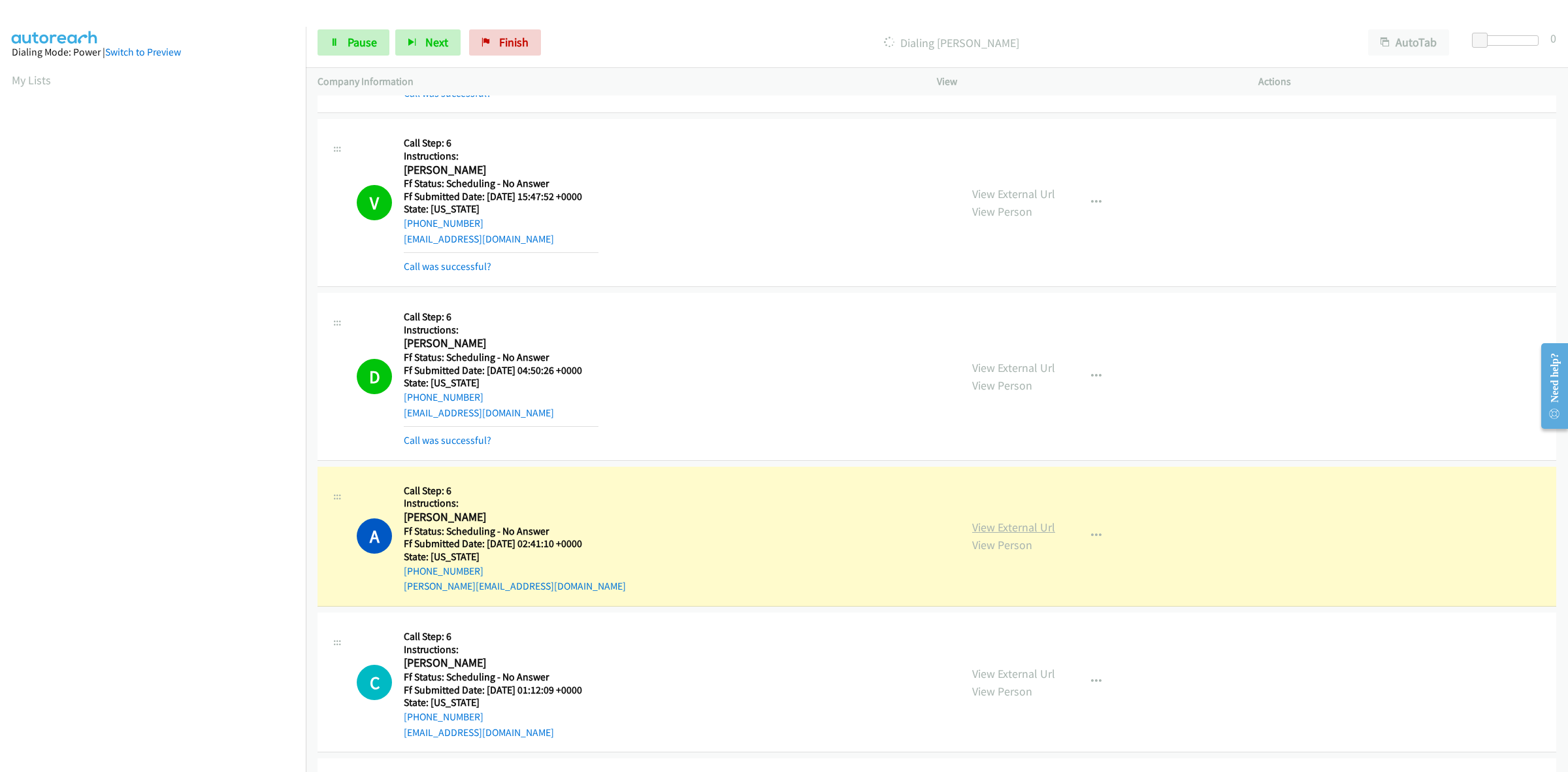
click at [1006, 520] on link "View External Url" at bounding box center [1013, 527] width 83 height 15
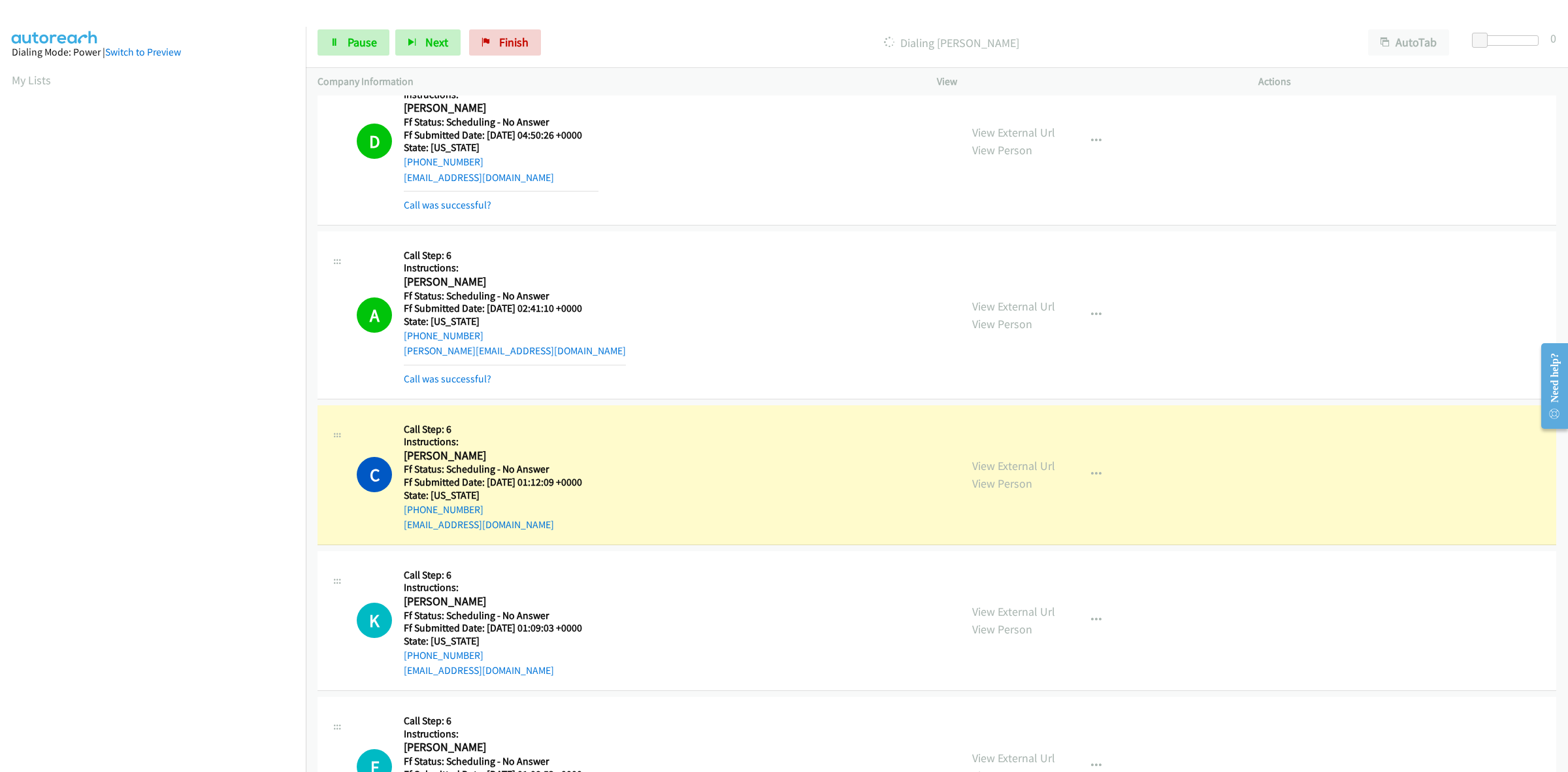
scroll to position [735, 0]
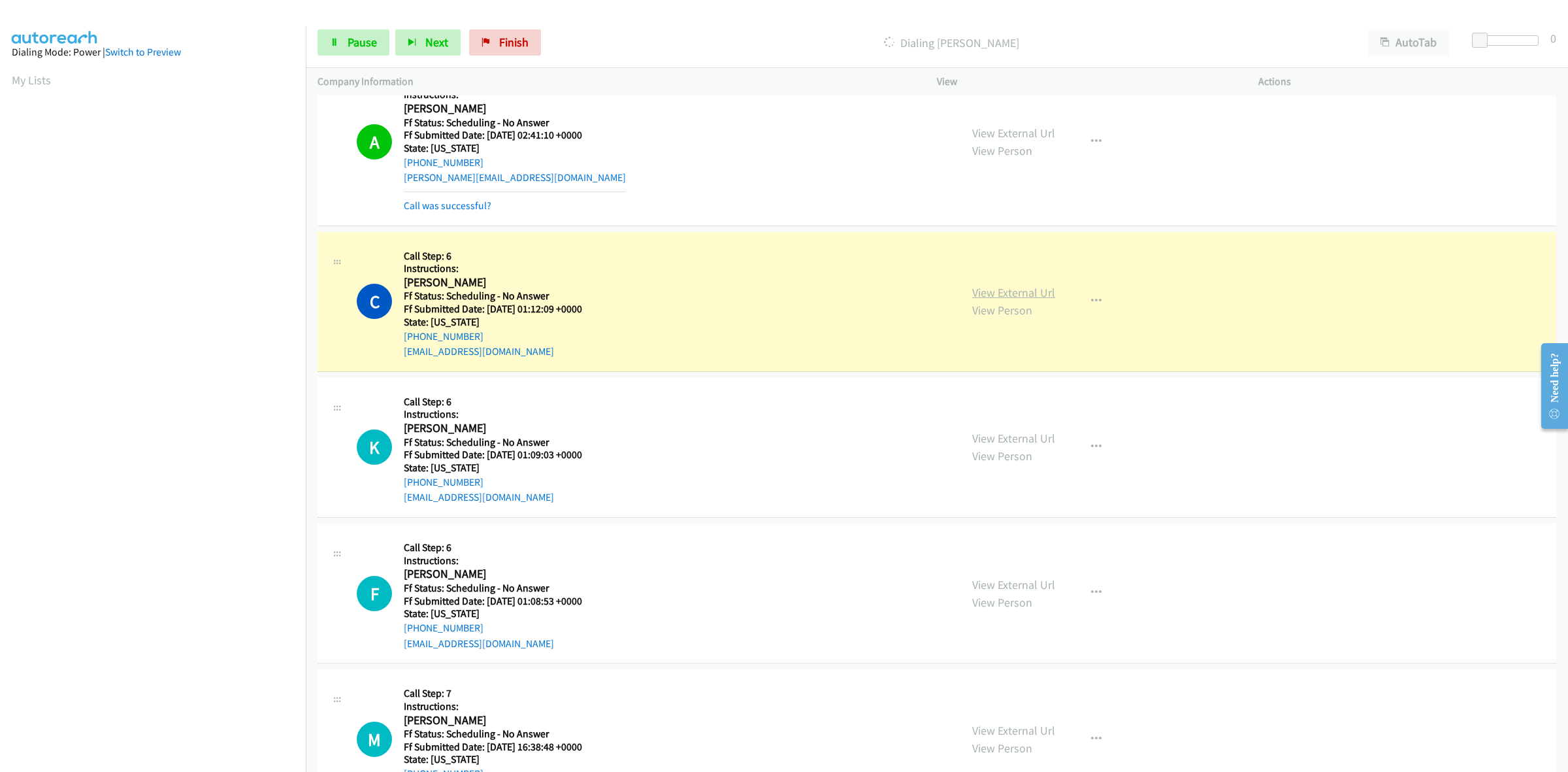
click at [1031, 292] on link "View External Url" at bounding box center [1013, 292] width 83 height 15
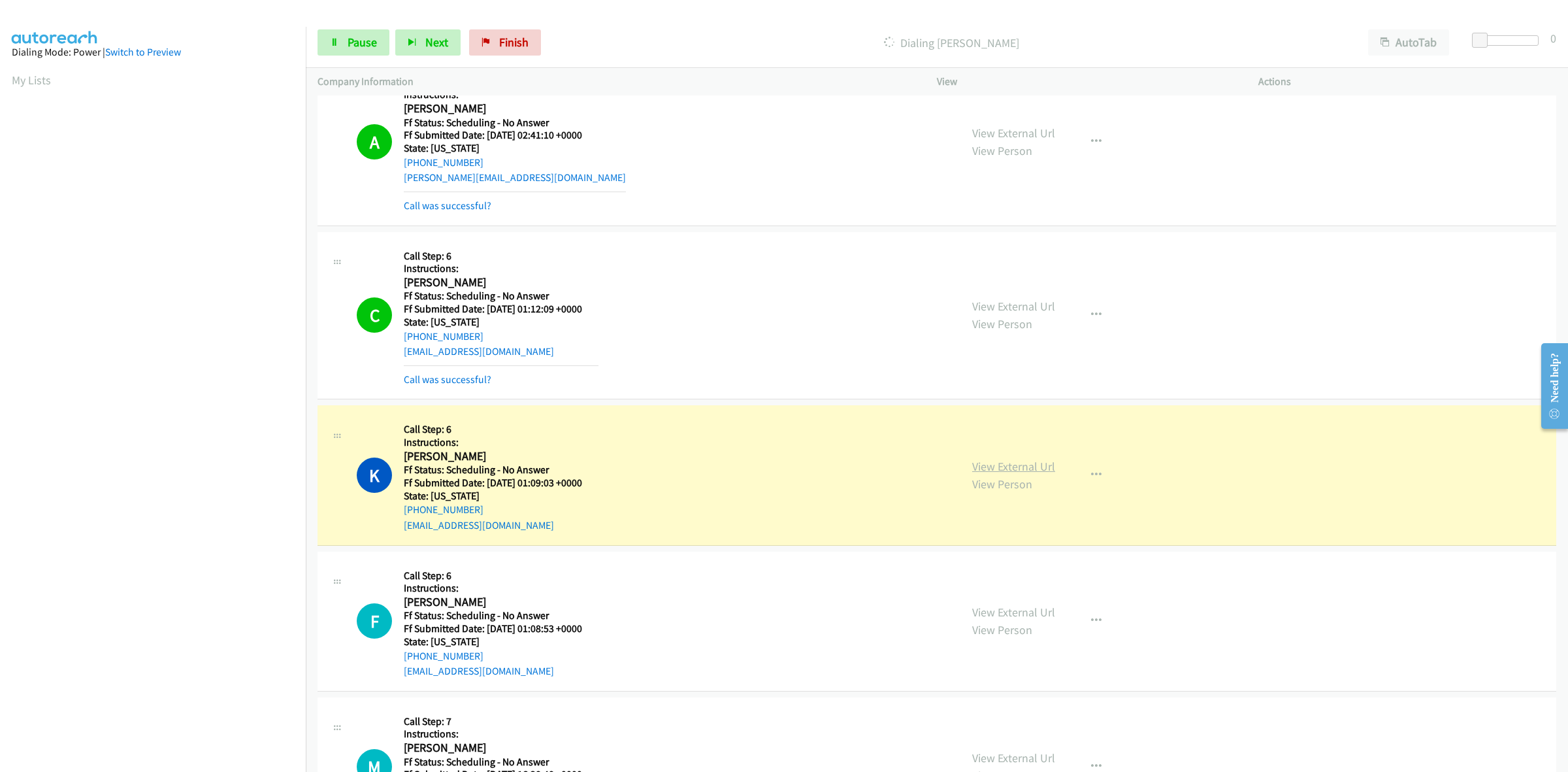
click at [1039, 461] on link "View External Url" at bounding box center [1013, 466] width 83 height 15
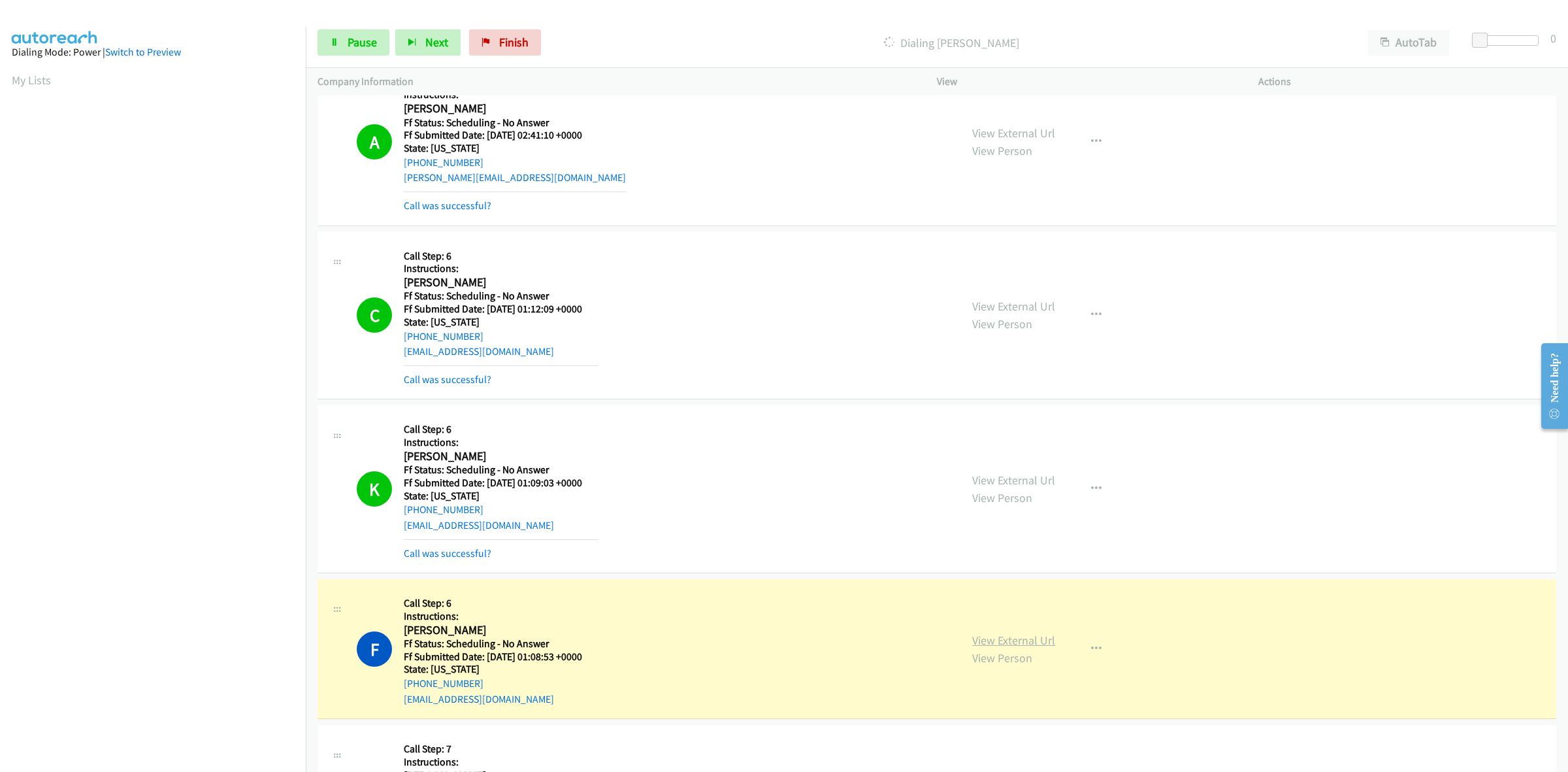
click at [1014, 638] on link "View External Url" at bounding box center [1013, 640] width 83 height 15
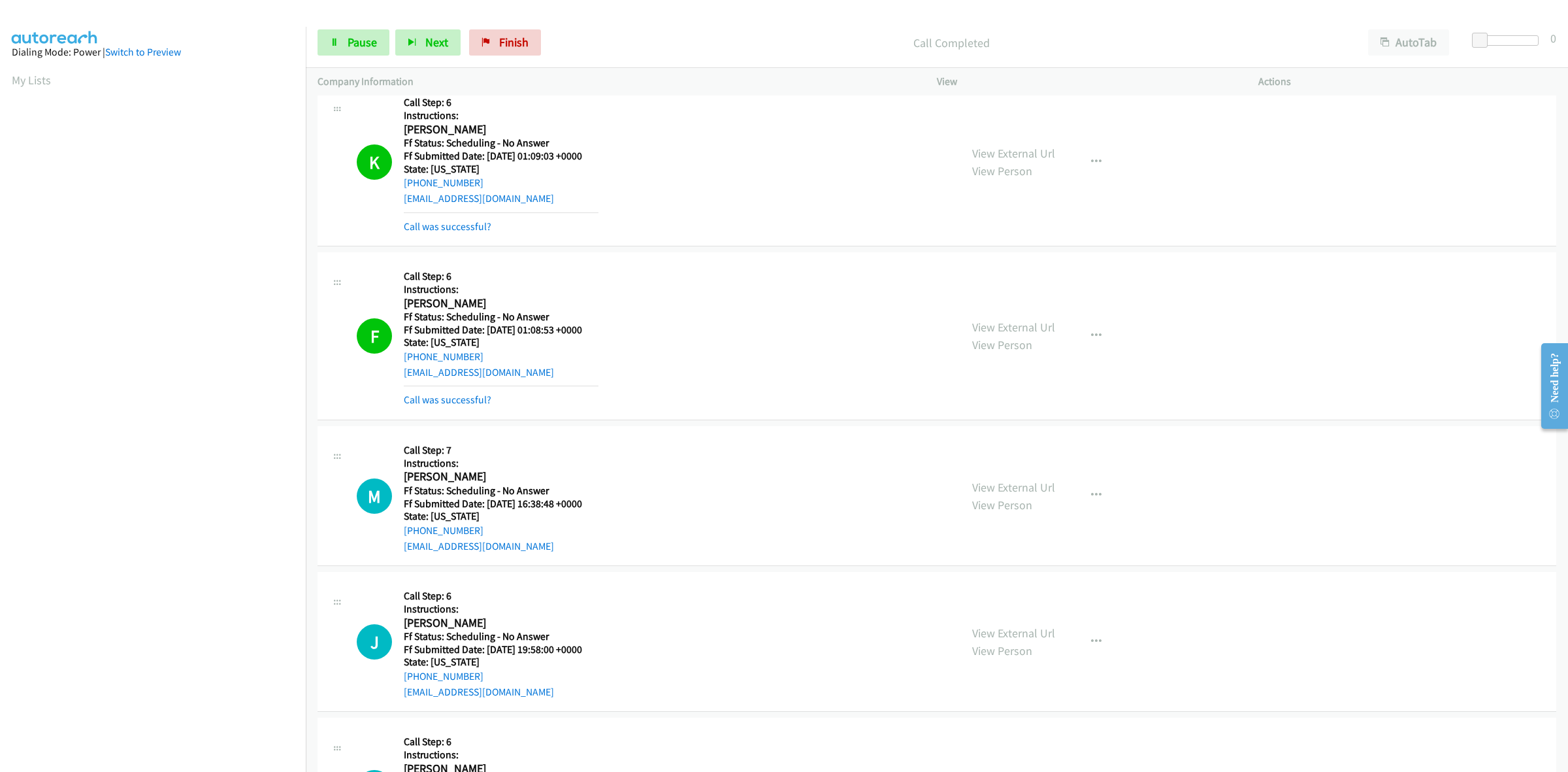
scroll to position [1144, 0]
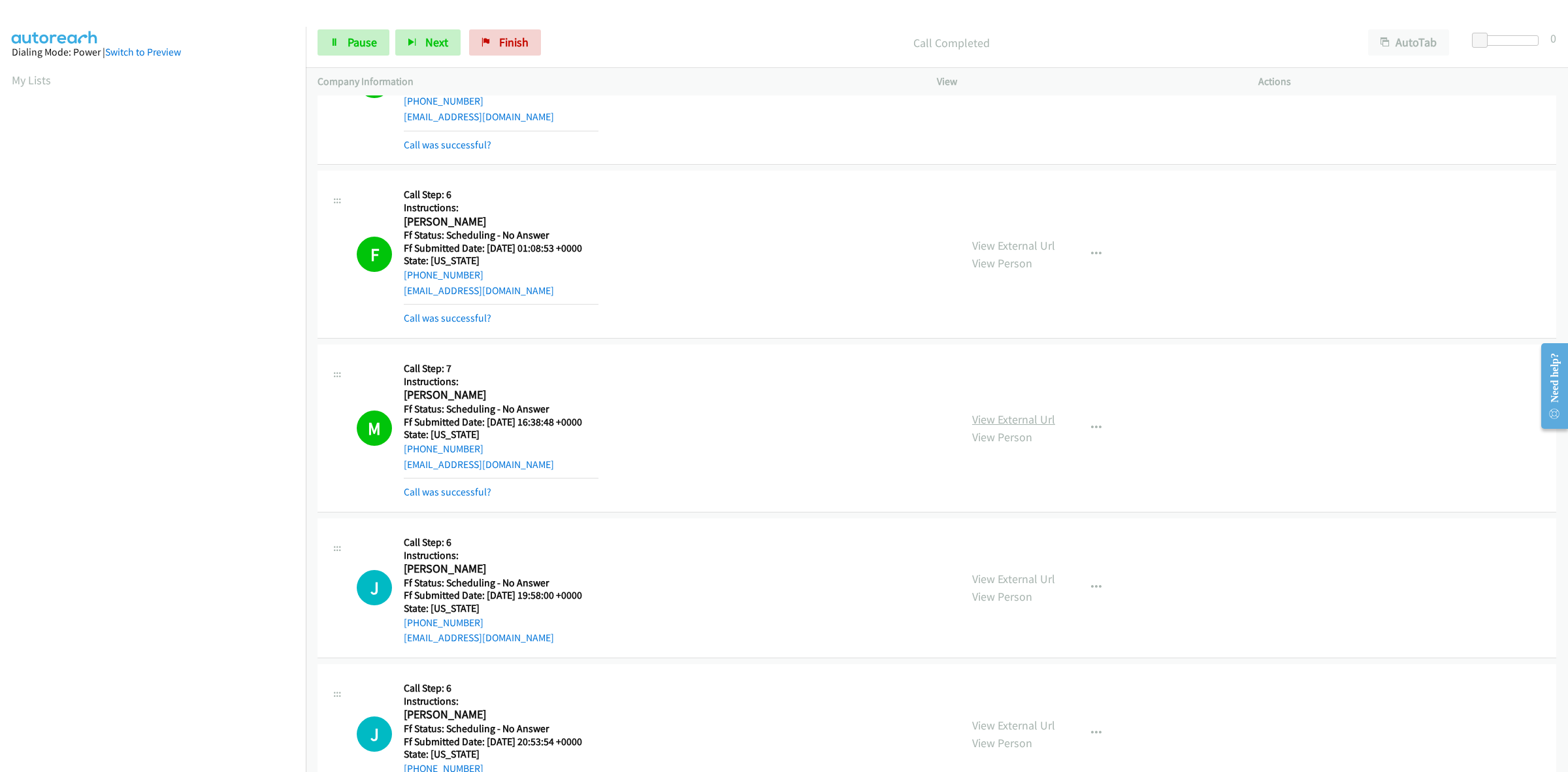
click at [1002, 423] on link "View External Url" at bounding box center [1013, 419] width 83 height 15
drag, startPoint x: 518, startPoint y: 37, endPoint x: 844, endPoint y: 82, distance: 329.1
click at [518, 37] on span "Finish" at bounding box center [513, 42] width 29 height 15
